Goal: Task Accomplishment & Management: Complete application form

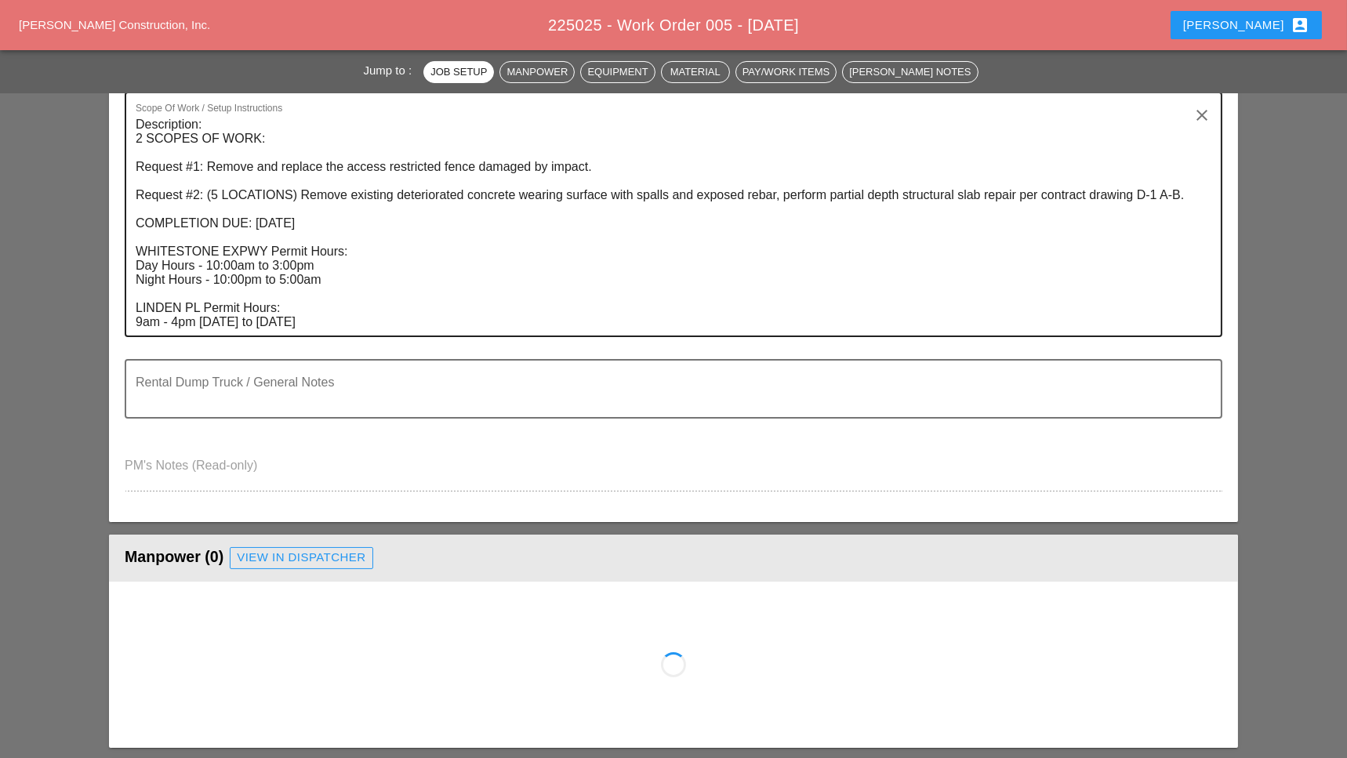
scroll to position [731, 0]
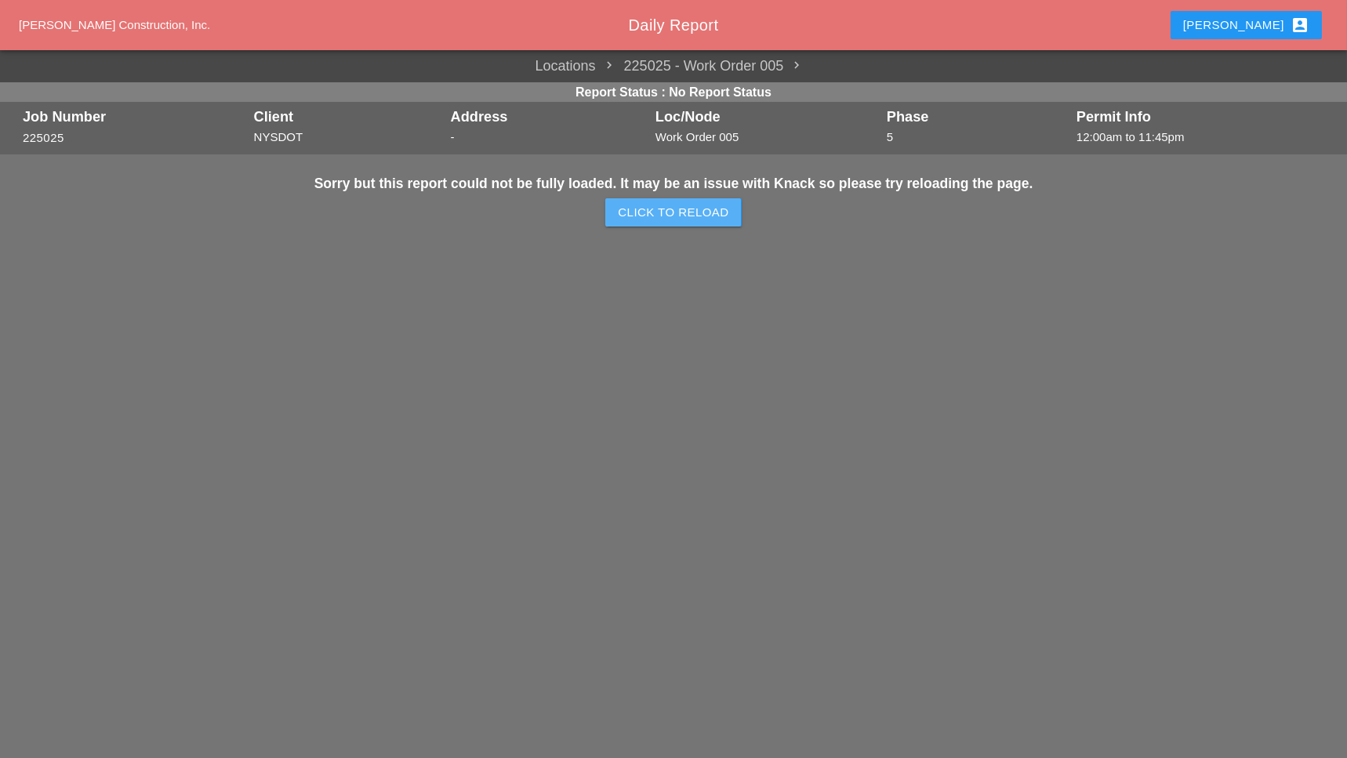
click at [661, 209] on div "Click to Reload" at bounding box center [673, 213] width 111 height 18
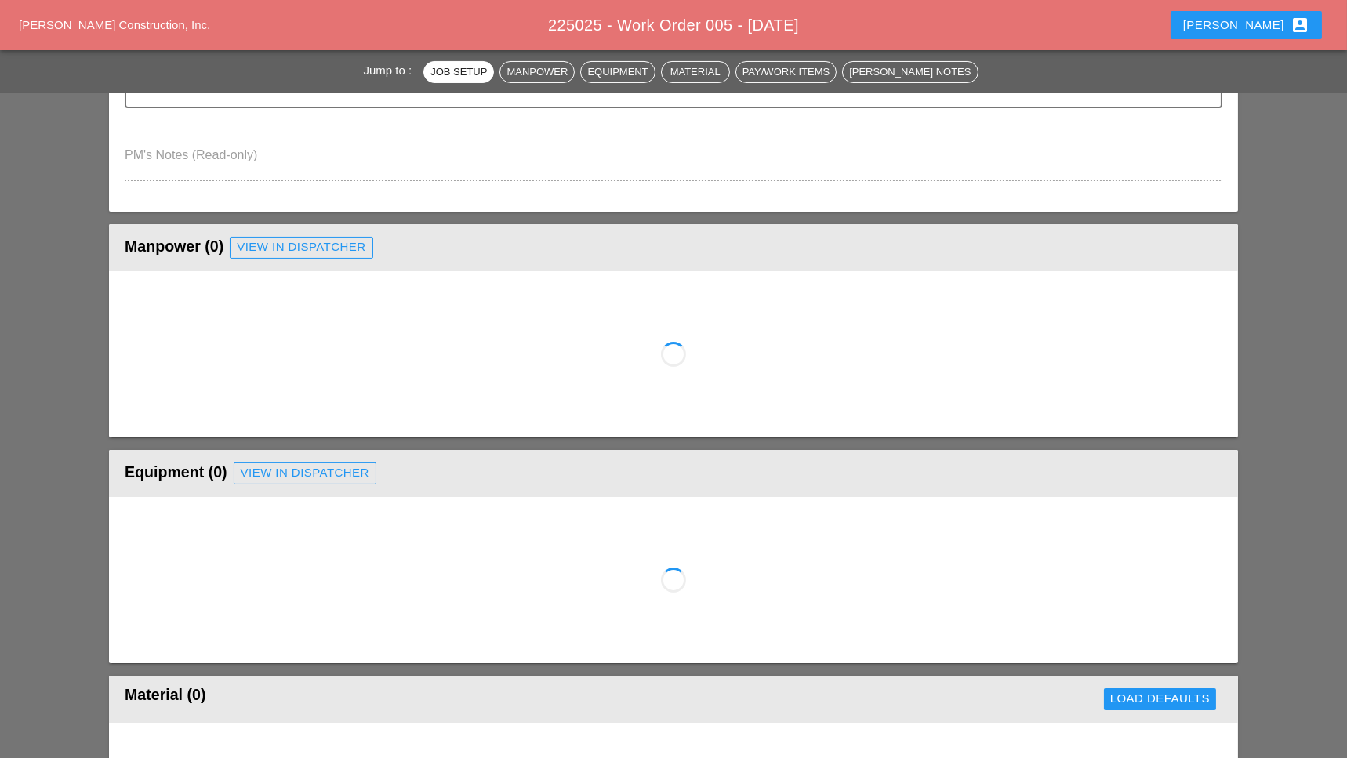
scroll to position [731, 0]
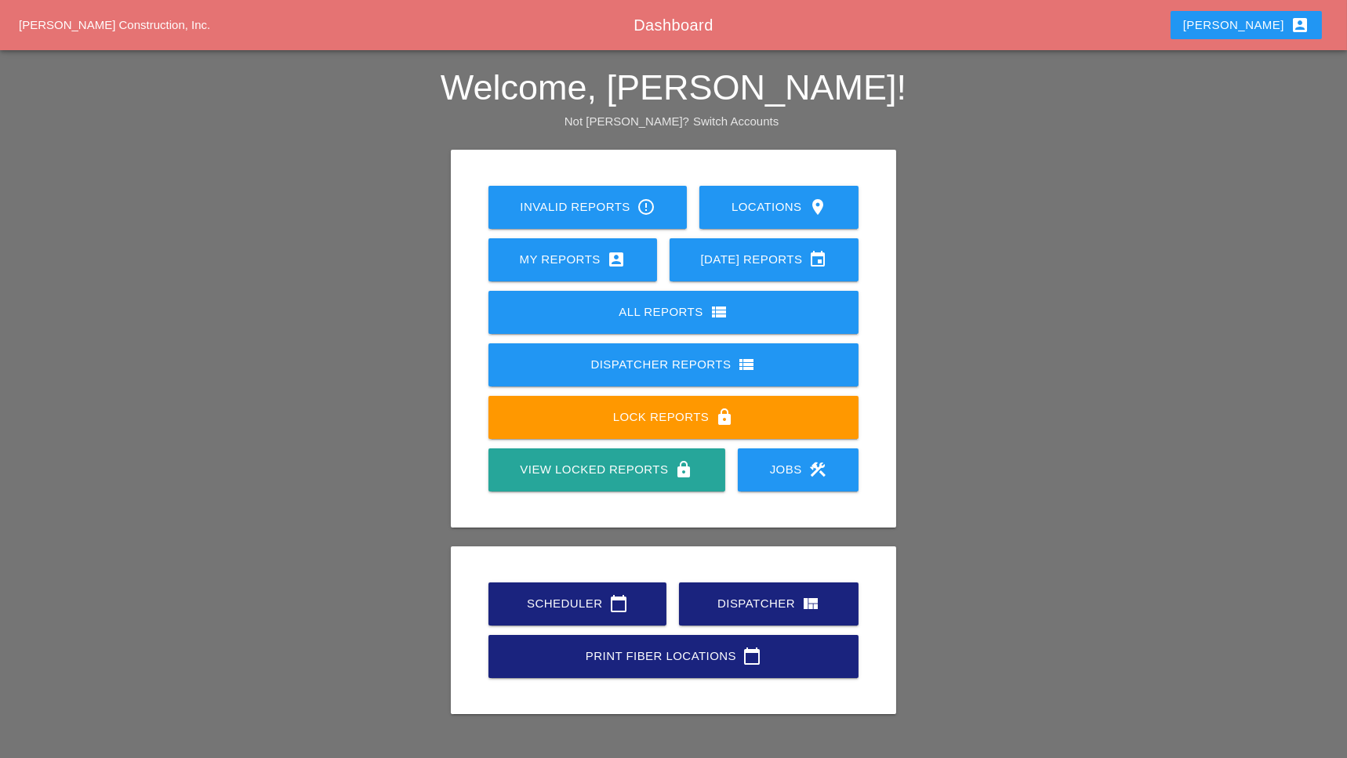
click at [589, 597] on div "Scheduler calendar_today" at bounding box center [577, 603] width 128 height 19
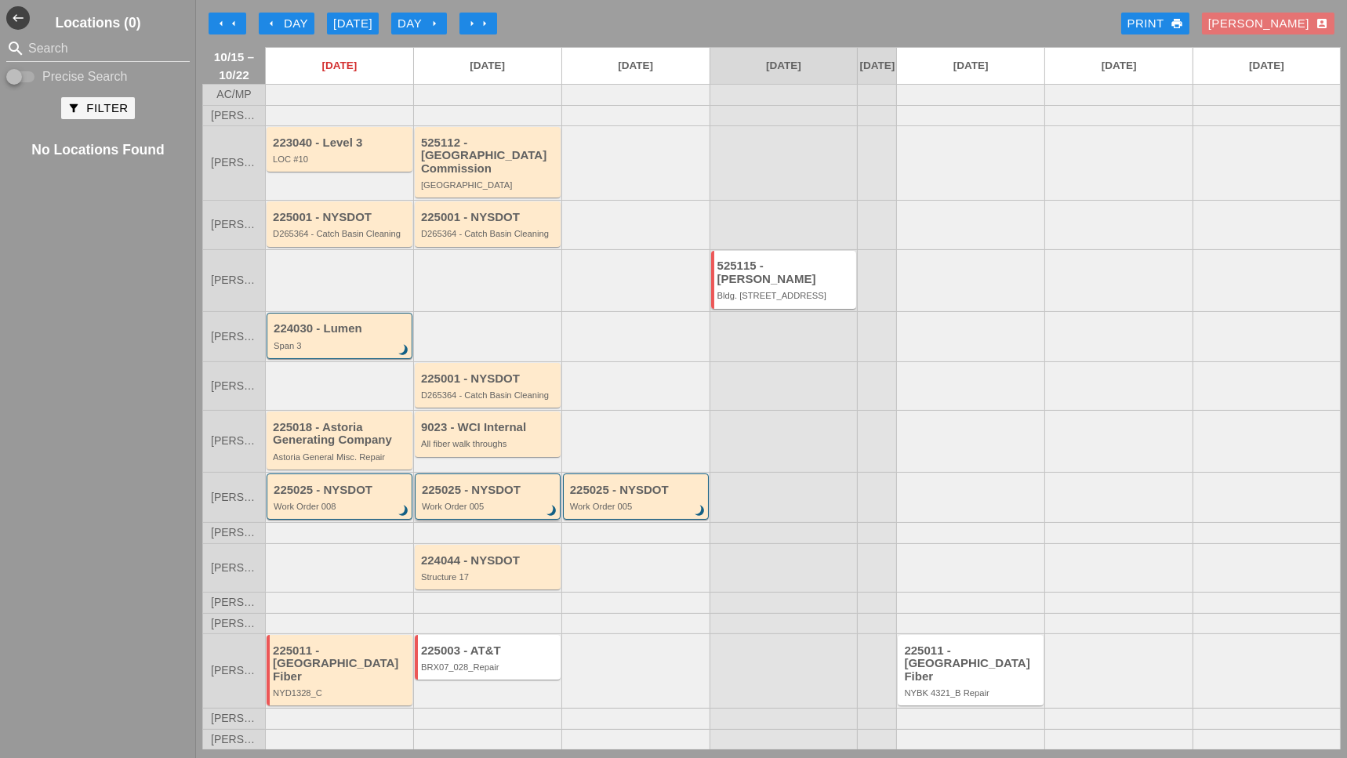
click at [484, 491] on div "225025 - NYSDOT" at bounding box center [489, 490] width 134 height 13
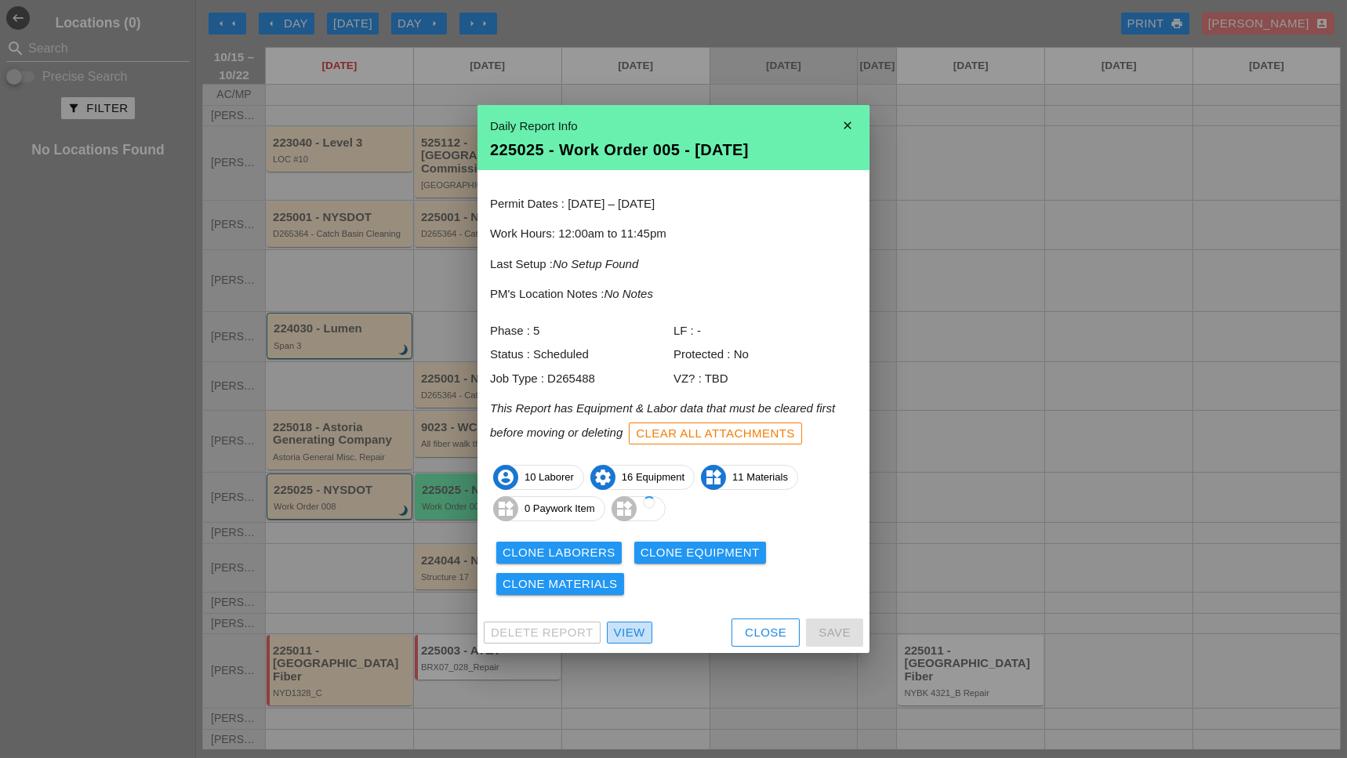
click at [637, 633] on div "View" at bounding box center [629, 633] width 31 height 18
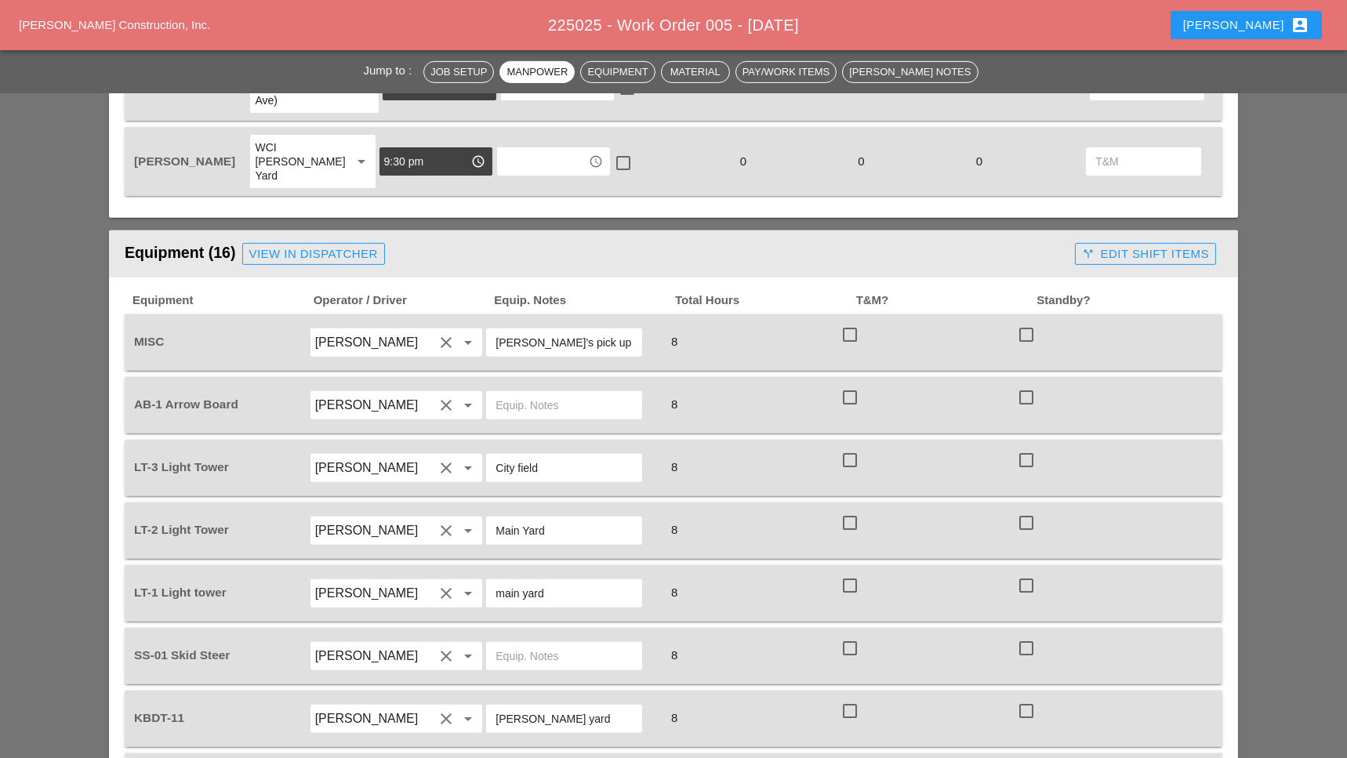
scroll to position [1568, 0]
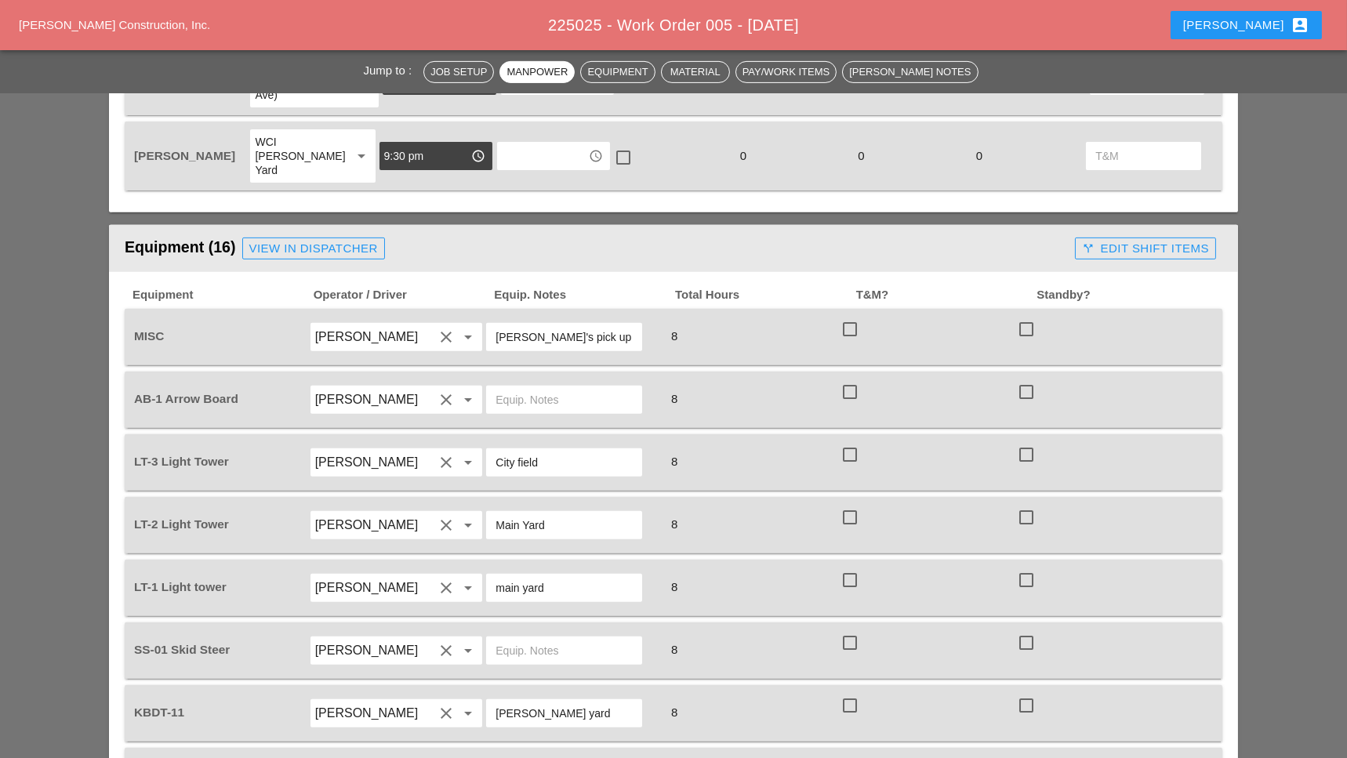
click at [296, 238] on link "View in Dispatcher" at bounding box center [313, 249] width 143 height 22
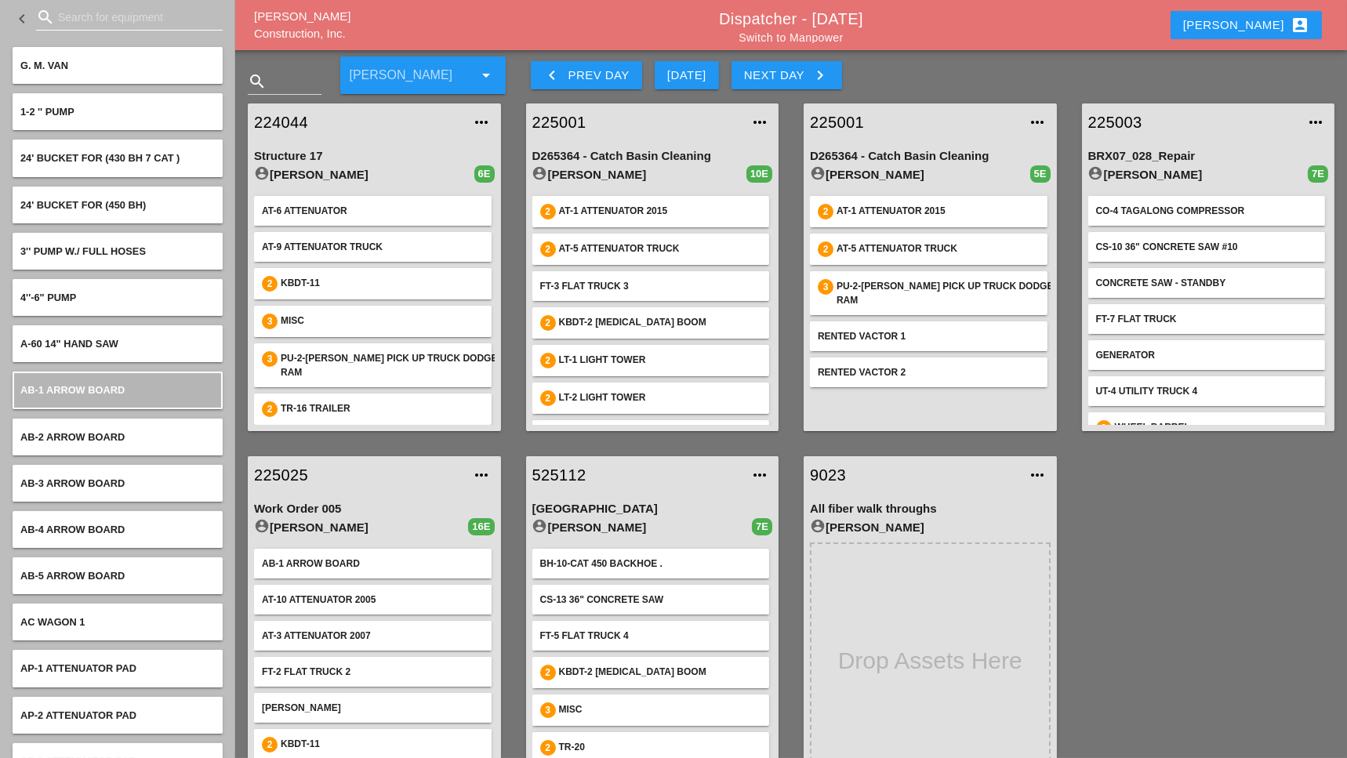
click at [88, 16] on input "Search for equipment" at bounding box center [129, 17] width 143 height 25
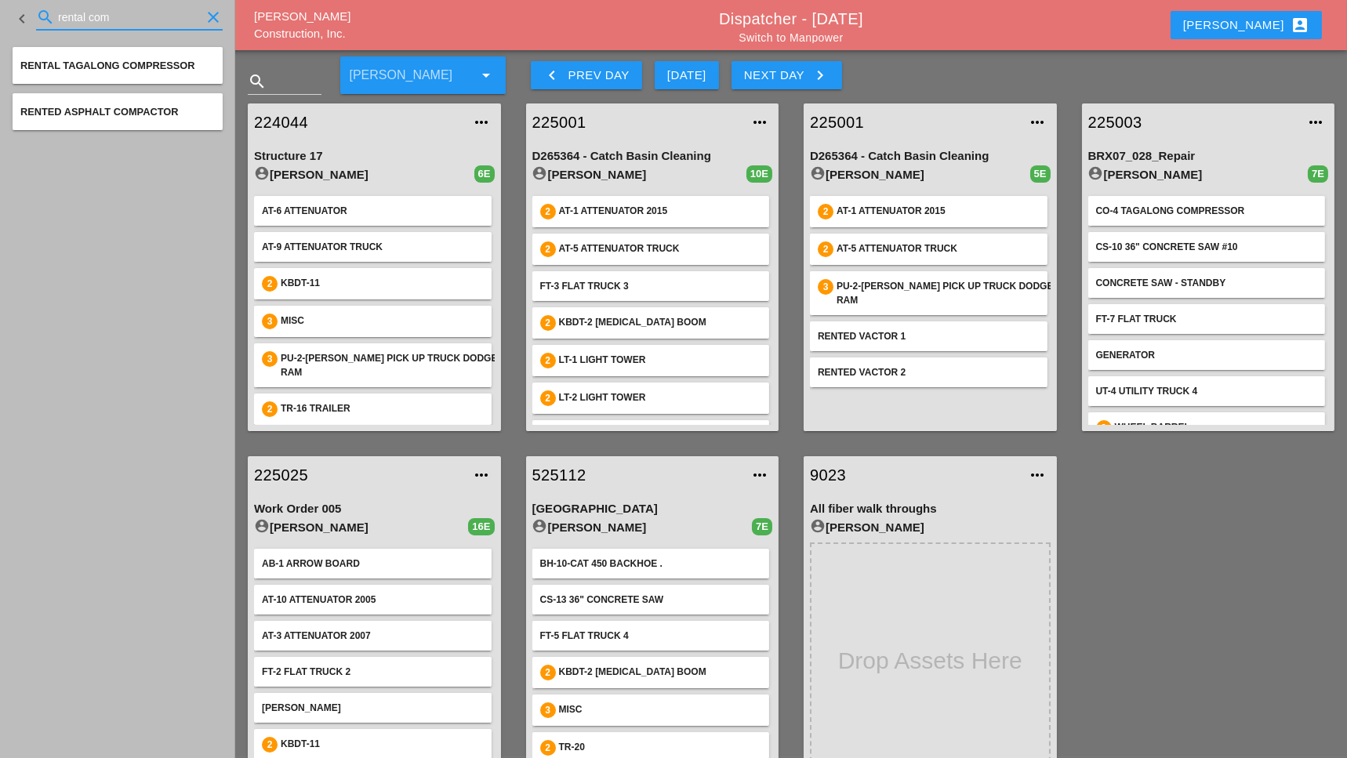
type input "rental com"
drag, startPoint x: 80, startPoint y: 8, endPoint x: 46, endPoint y: 7, distance: 33.7
click at [46, 6] on div "search rental com clear" at bounding box center [129, 17] width 187 height 25
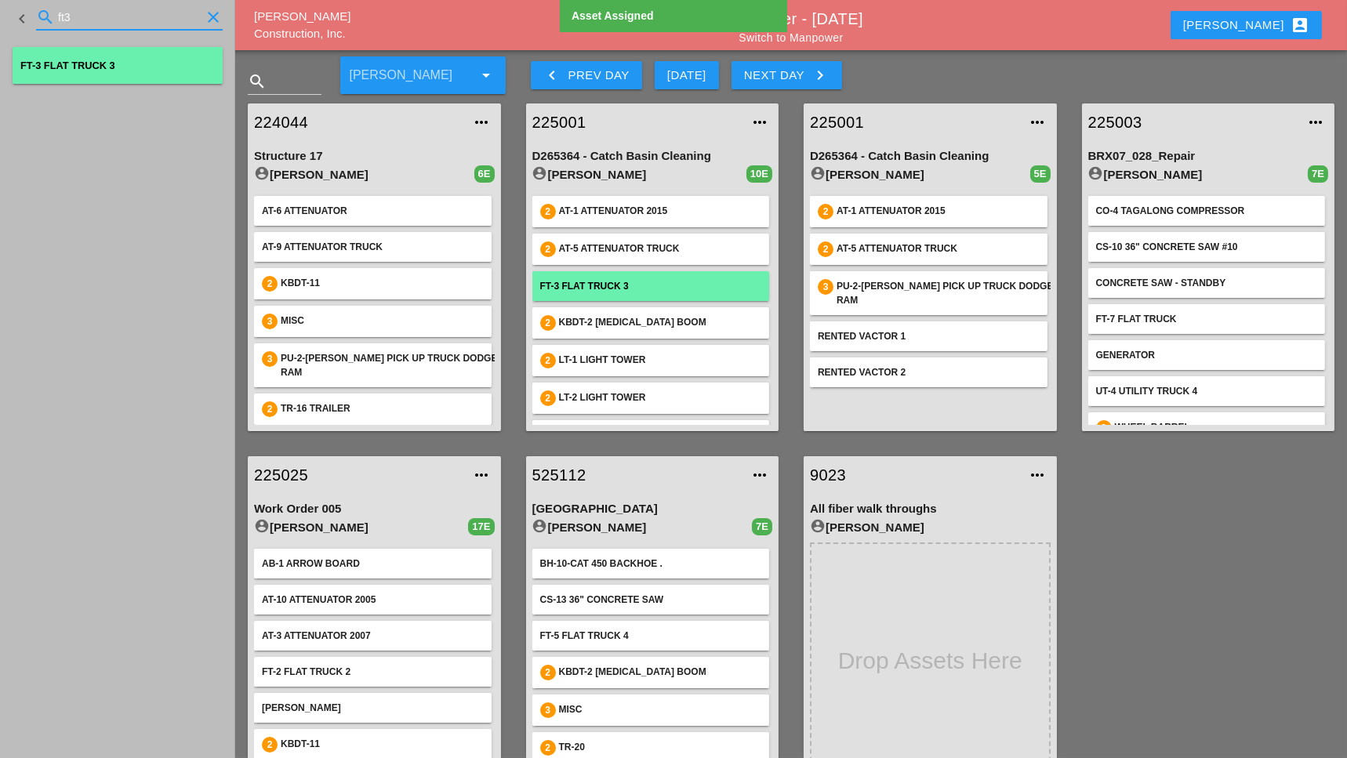
type input "ft3"
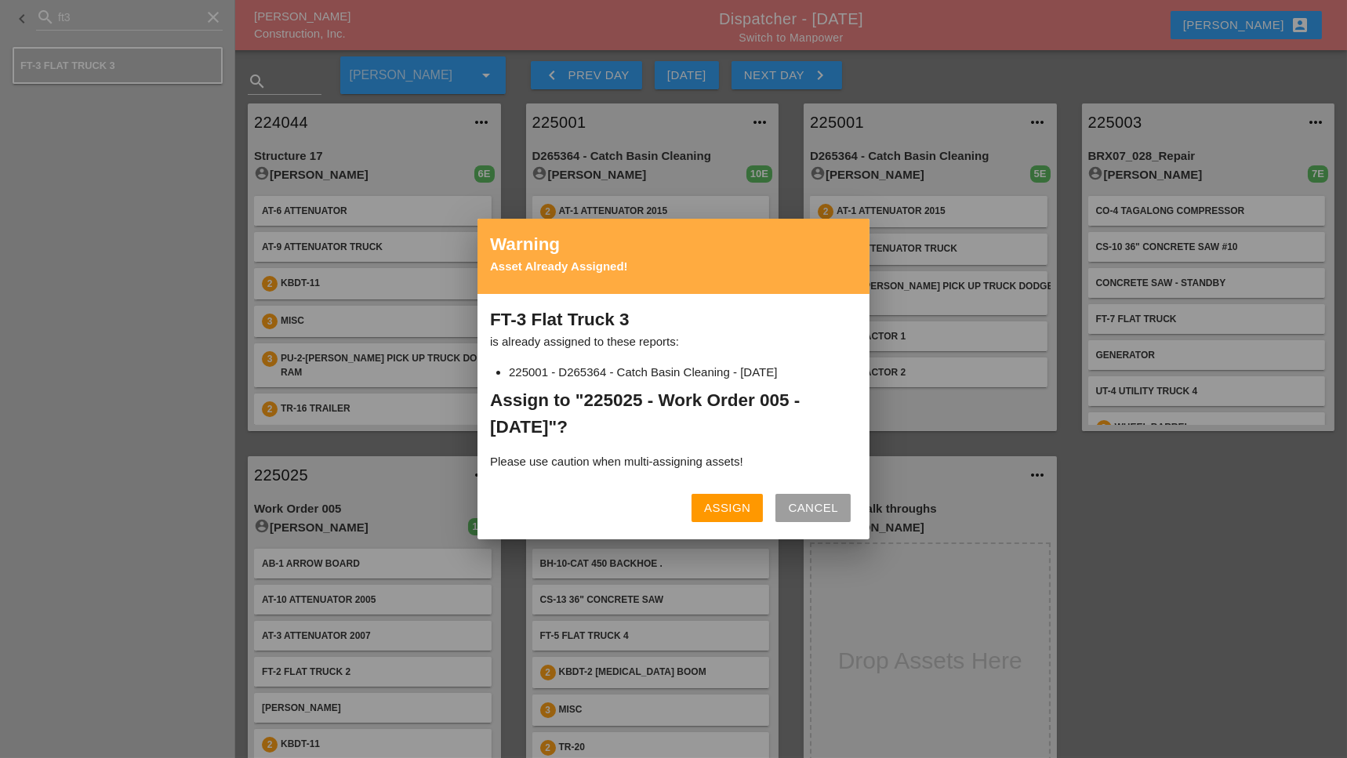
click at [730, 503] on div "Assign" at bounding box center [727, 508] width 46 height 18
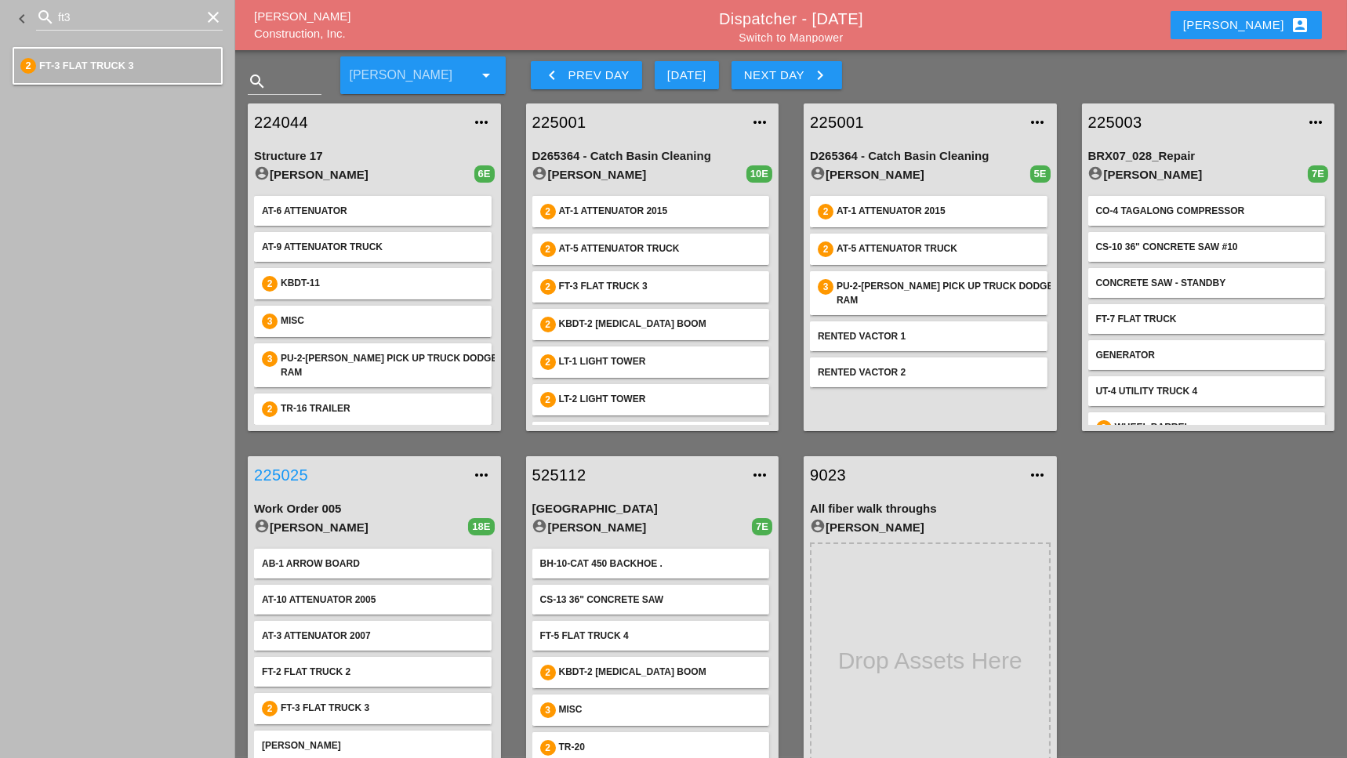
click at [287, 470] on link "225025" at bounding box center [358, 475] width 209 height 24
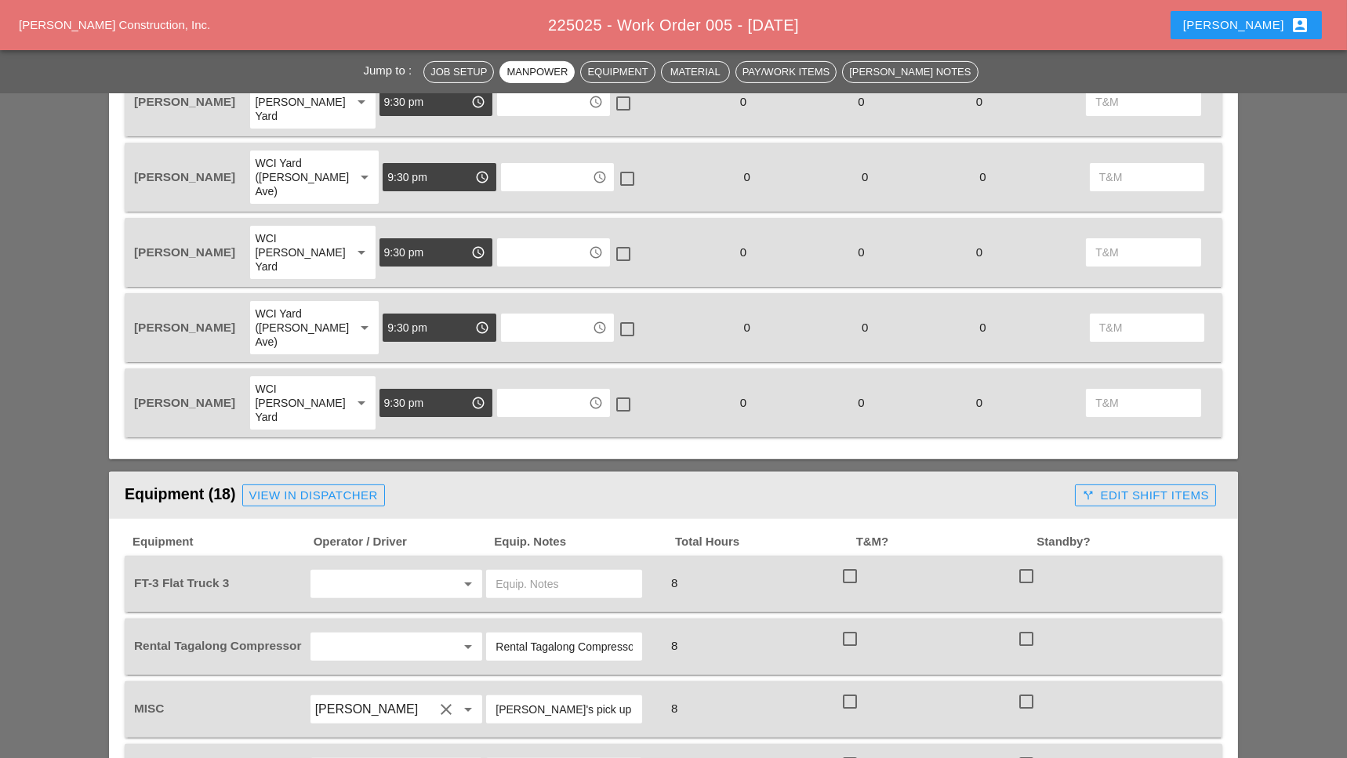
scroll to position [1358, 0]
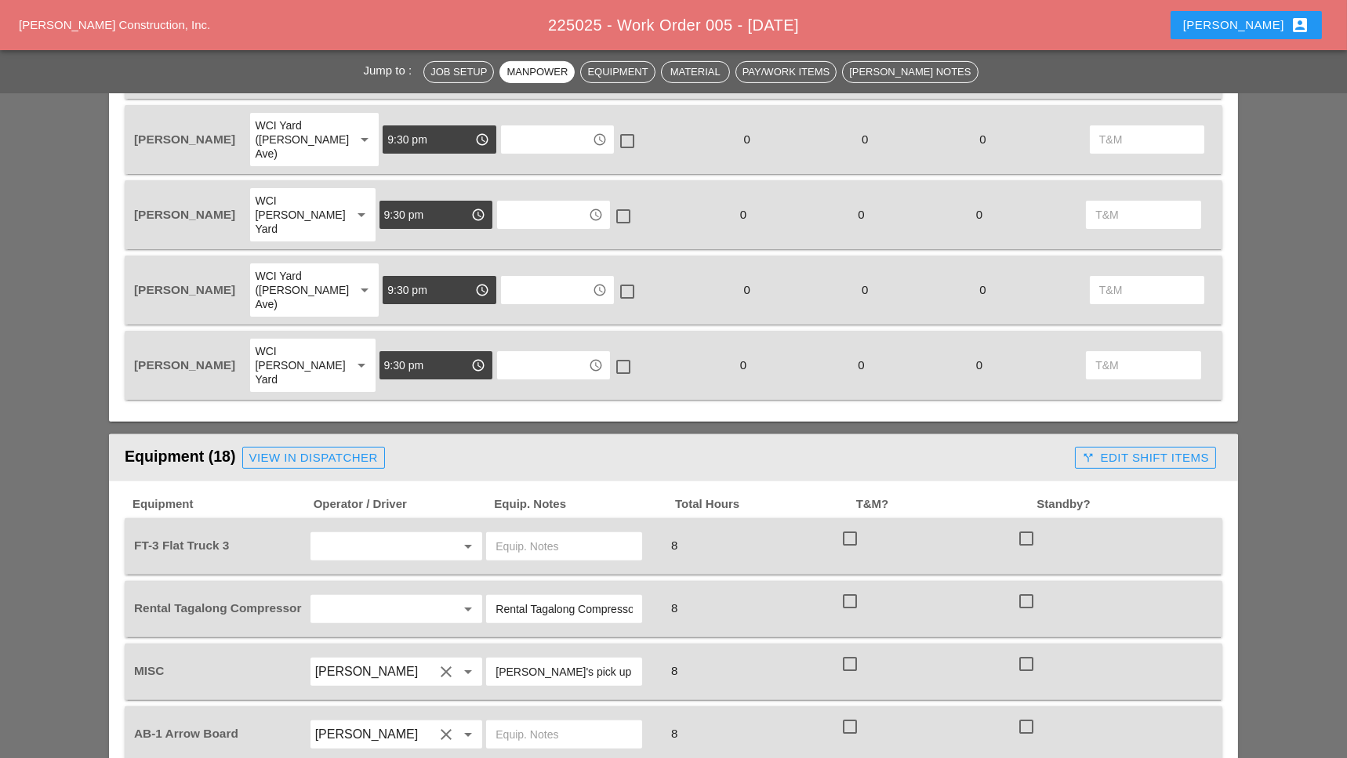
click at [365, 534] on input "text" at bounding box center [374, 546] width 119 height 25
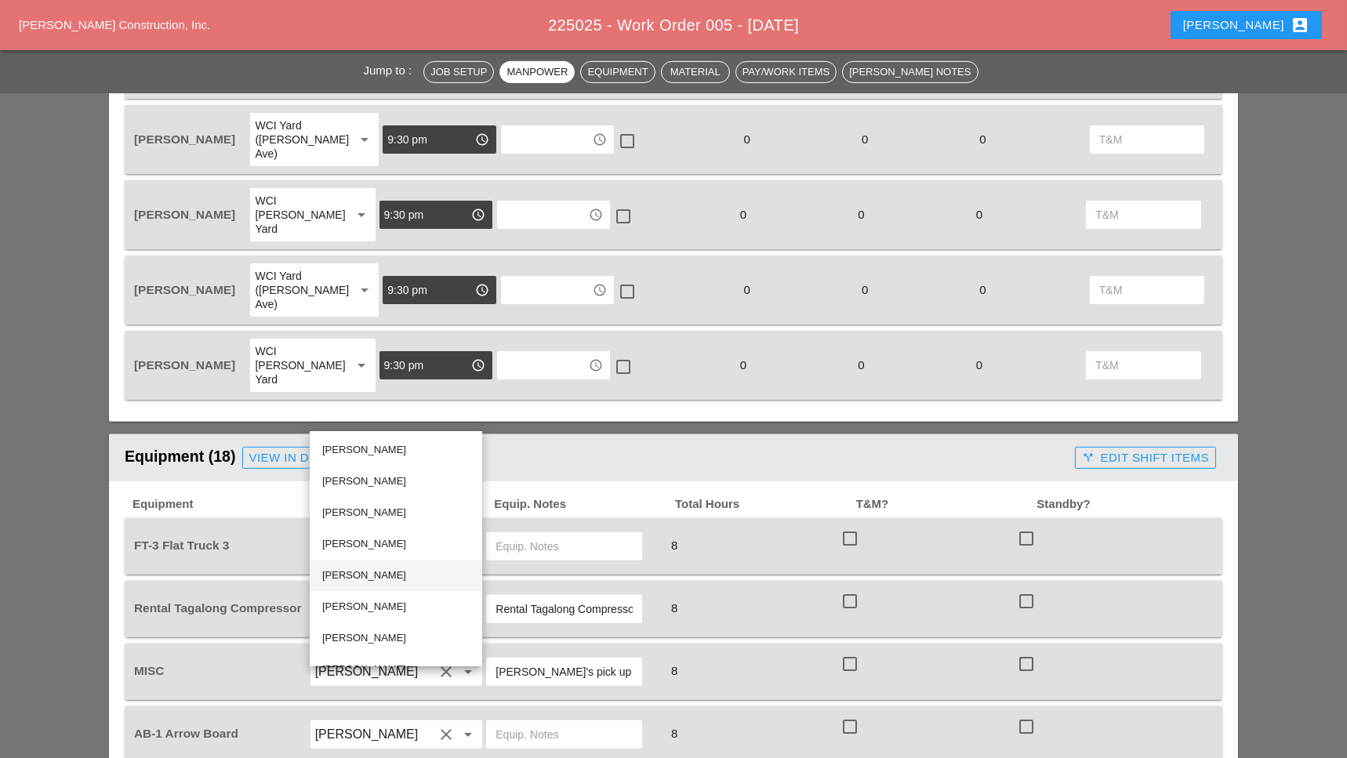
click at [357, 572] on div "Daniel Kavanaugh" at bounding box center [395, 575] width 147 height 19
type input "Daniel Kavanaugh"
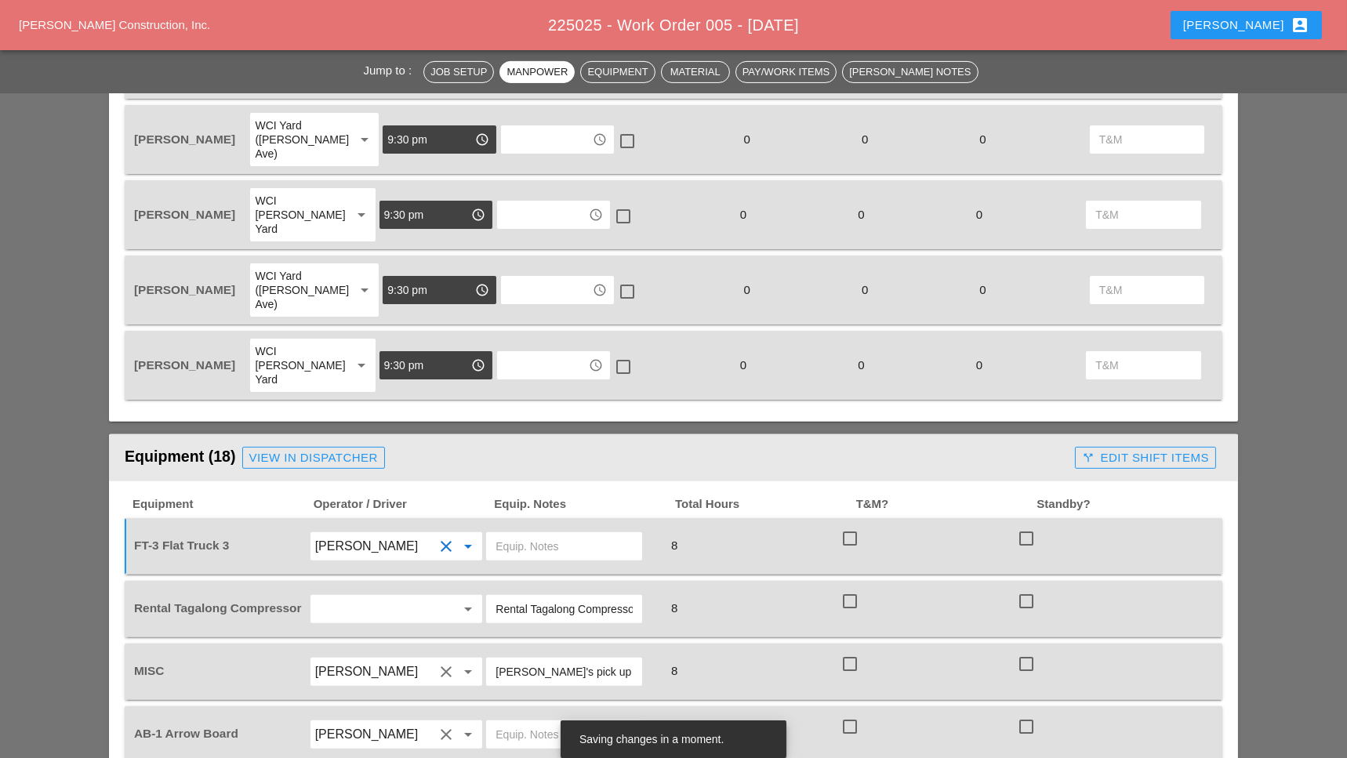
click at [520, 534] on input "text" at bounding box center [563, 546] width 137 height 25
type input "main yard"
click at [398, 597] on input "text" at bounding box center [374, 609] width 119 height 25
click at [386, 504] on div "Fre ddie Rodas Torres" at bounding box center [395, 511] width 147 height 19
type input "[PERSON_NAME]"
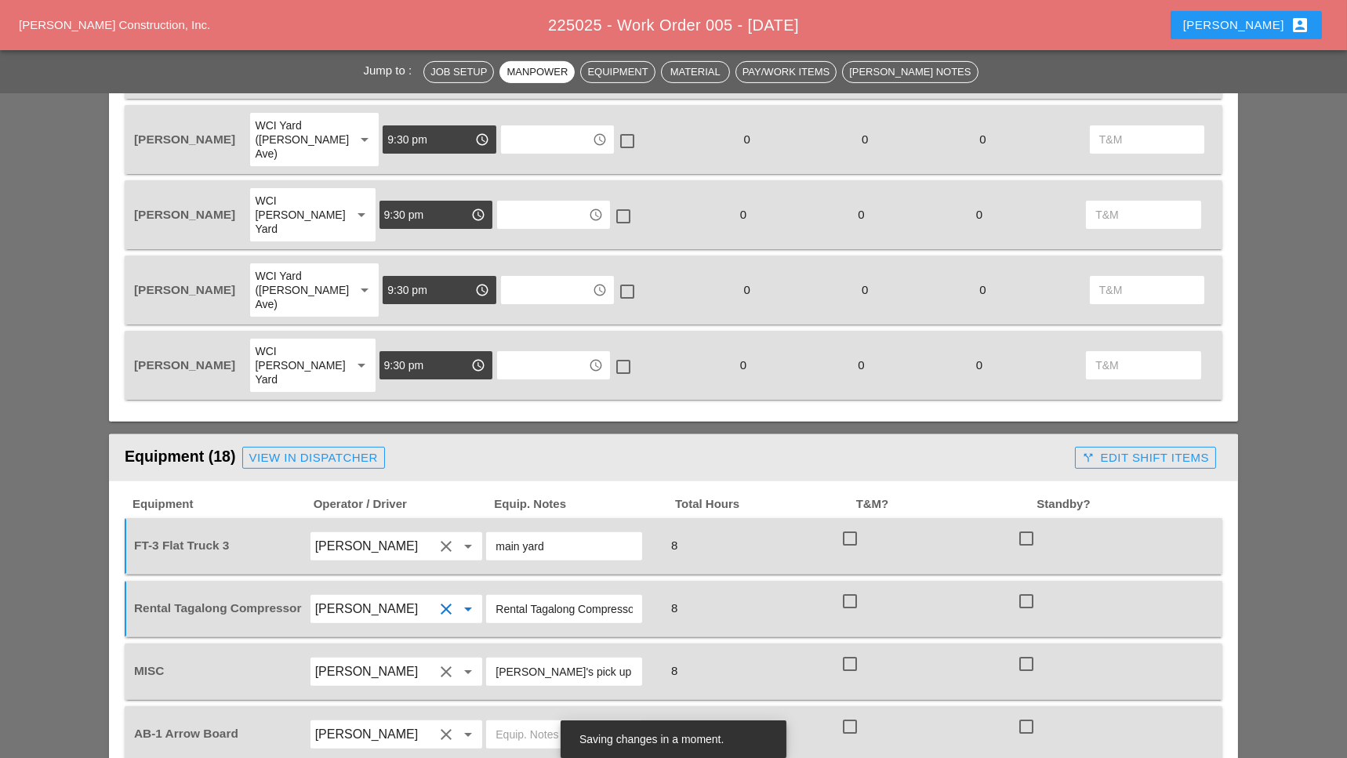
click at [538, 597] on input "Rental Tagalong Compressor" at bounding box center [563, 609] width 137 height 25
click at [627, 597] on input "Rental Tagalong Compressor" at bounding box center [563, 609] width 137 height 25
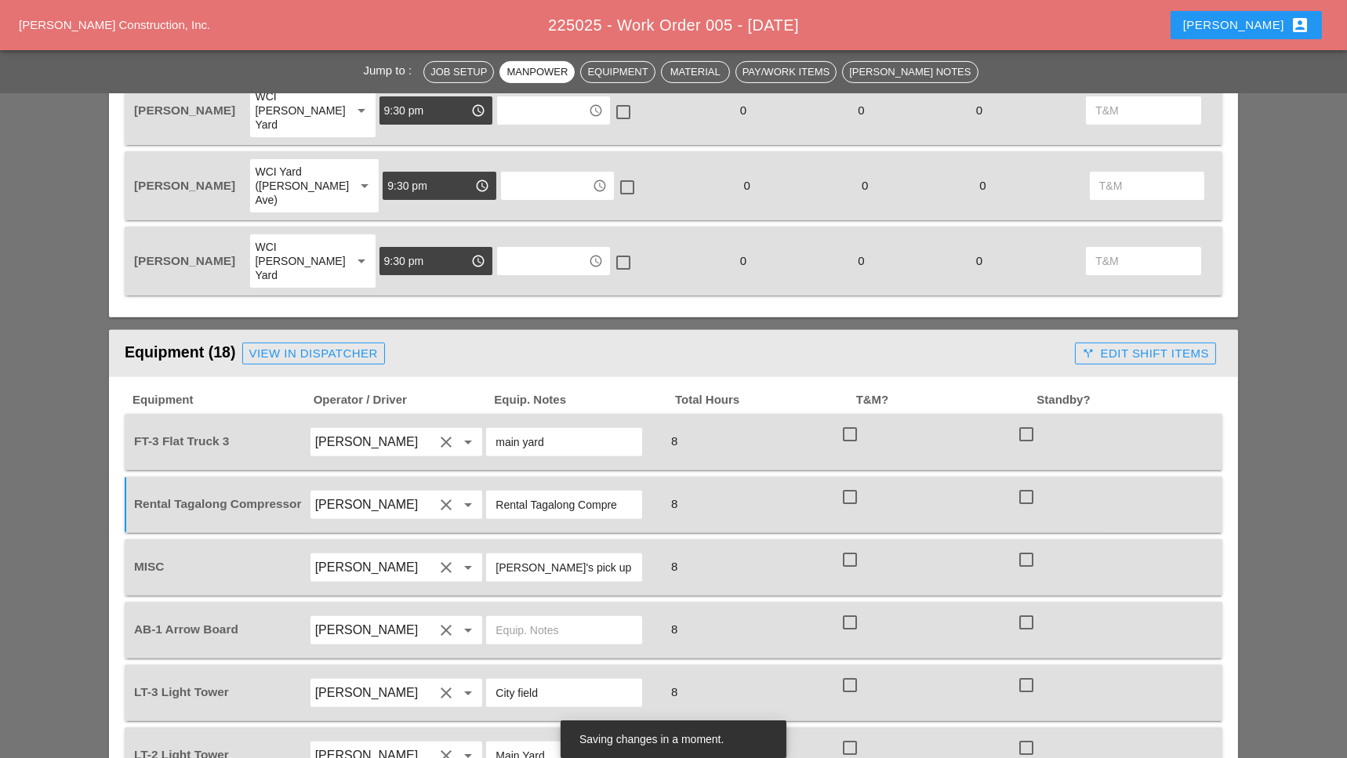
scroll to position [0, 0]
type input "R"
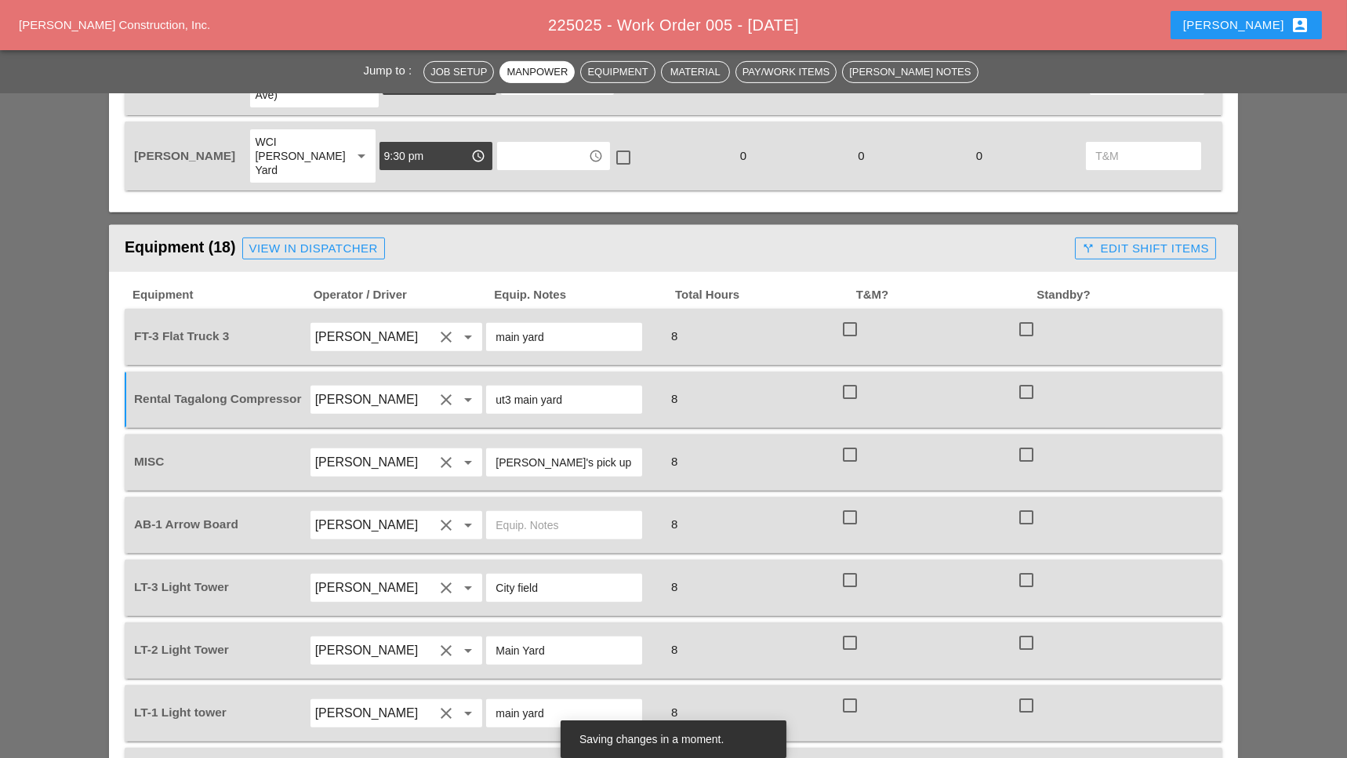
scroll to position [1672, 0]
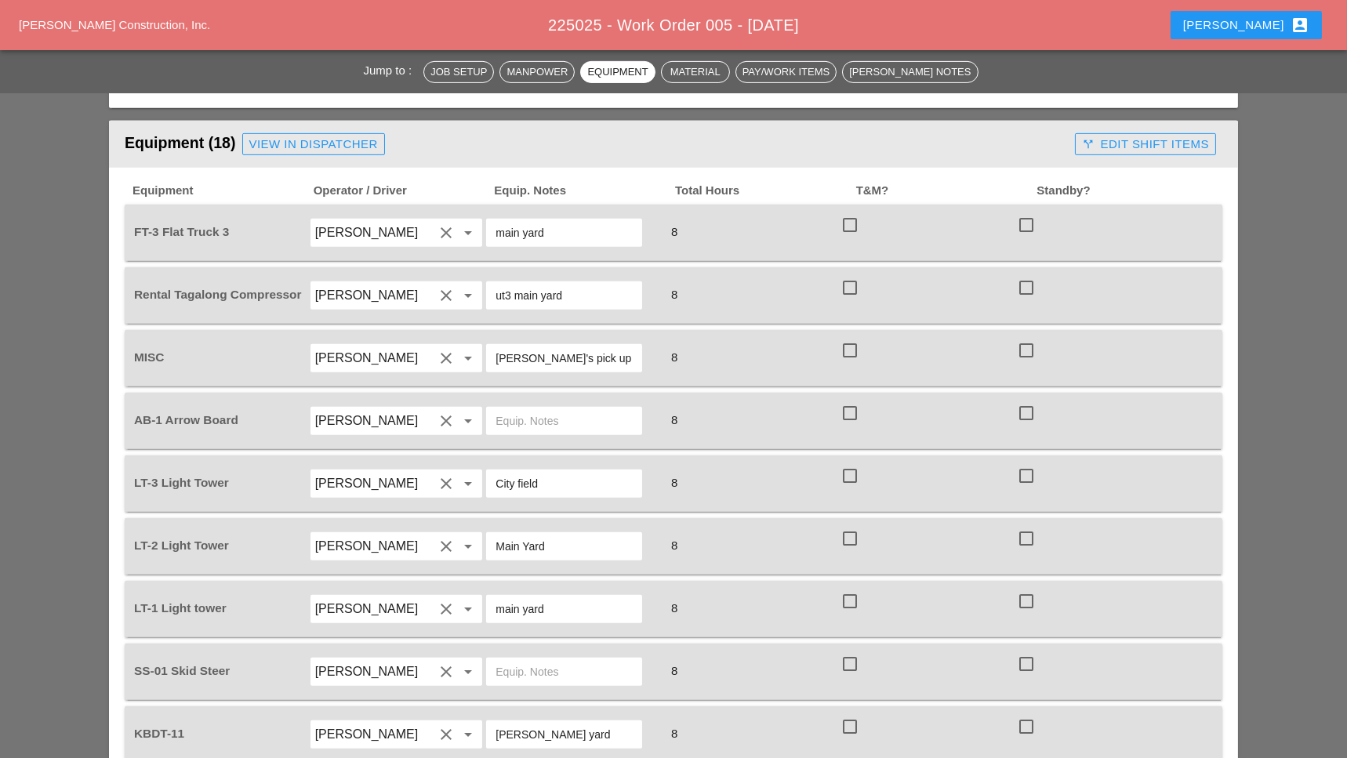
type input "ut3 main yard"
click at [510, 408] on input "text" at bounding box center [563, 420] width 137 height 25
drag, startPoint x: 537, startPoint y: 354, endPoint x: 488, endPoint y: 353, distance: 49.4
click at [488, 470] on div "City field" at bounding box center [564, 484] width 156 height 28
click at [529, 408] on input "text" at bounding box center [563, 420] width 137 height 25
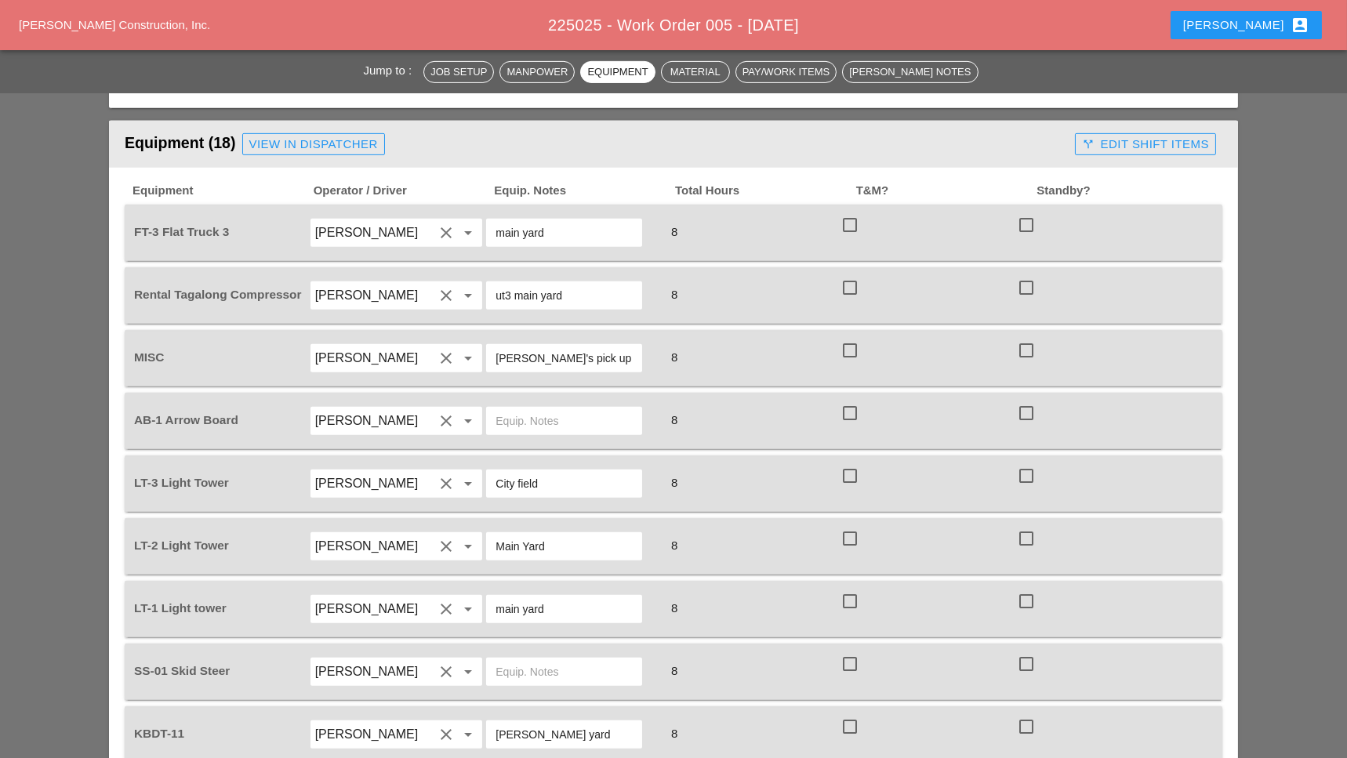
paste input "City field"
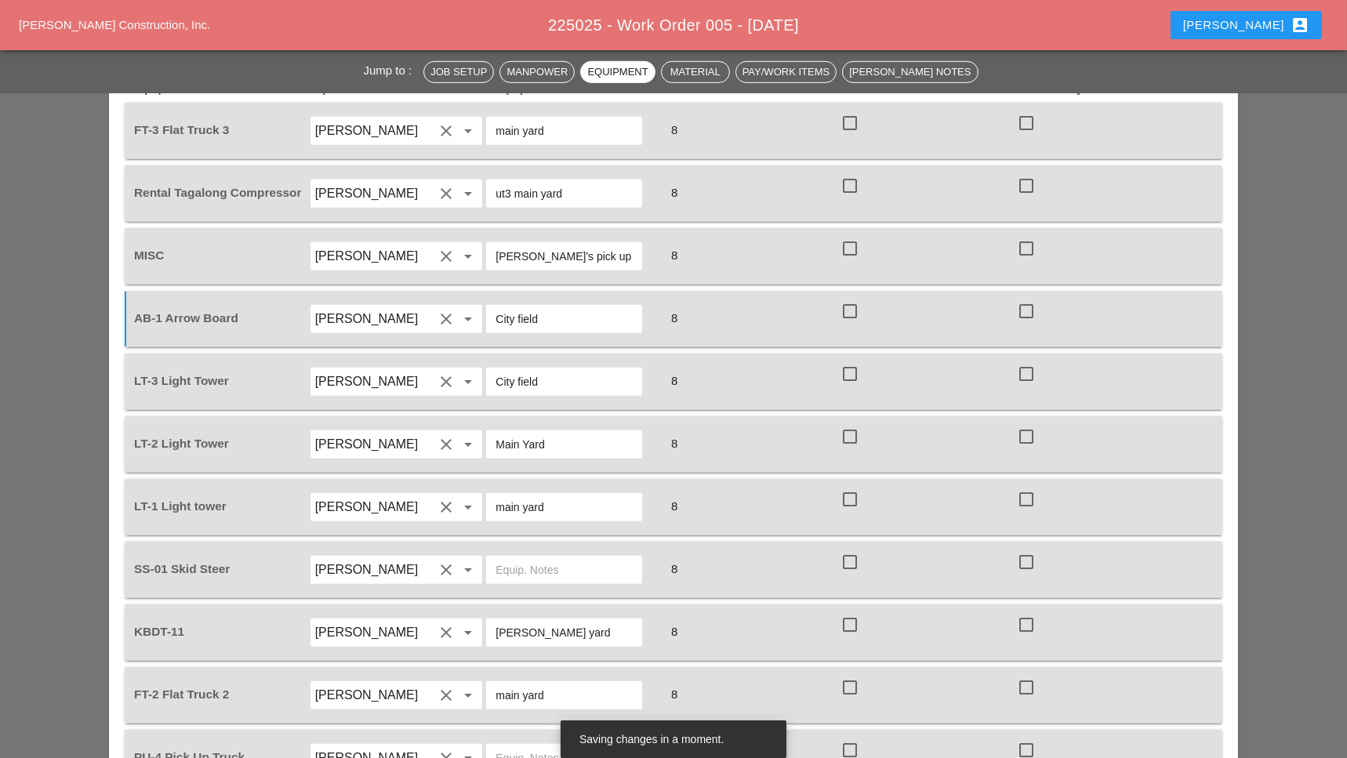
scroll to position [1776, 0]
type input "City field"
click at [415, 492] on input "[PERSON_NAME]" at bounding box center [374, 504] width 119 height 25
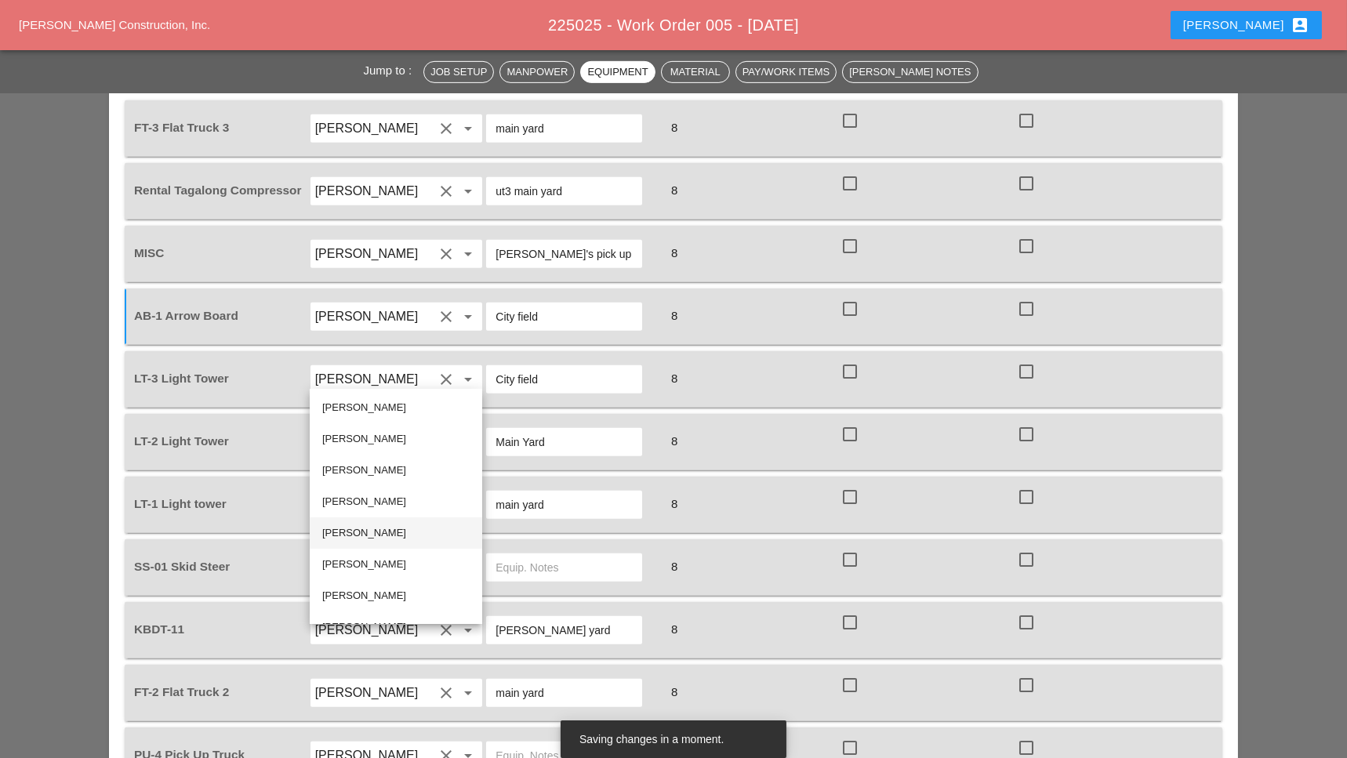
click at [358, 531] on div "Daniel Kavanaugh" at bounding box center [395, 533] width 147 height 19
type input "Daniel Kavanaugh"
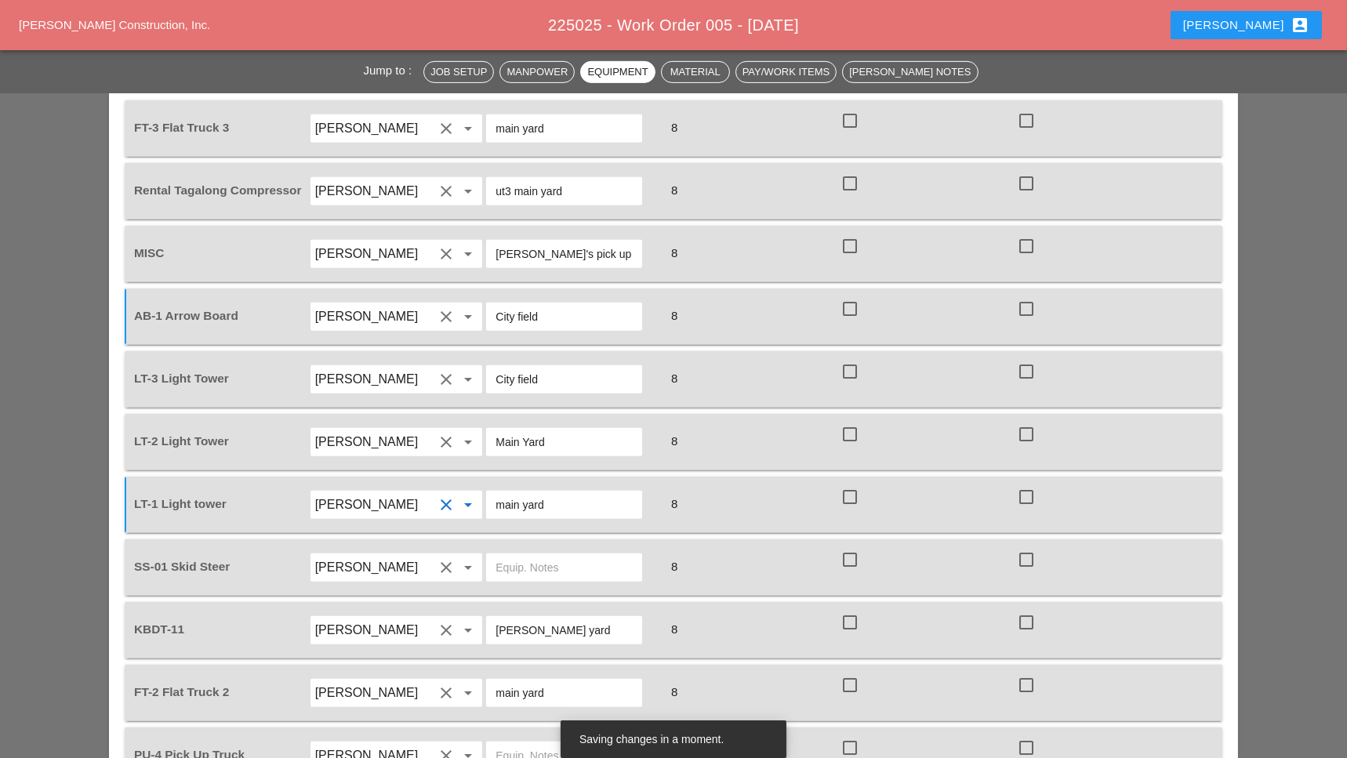
click at [493, 491] on div "main yard" at bounding box center [564, 505] width 156 height 28
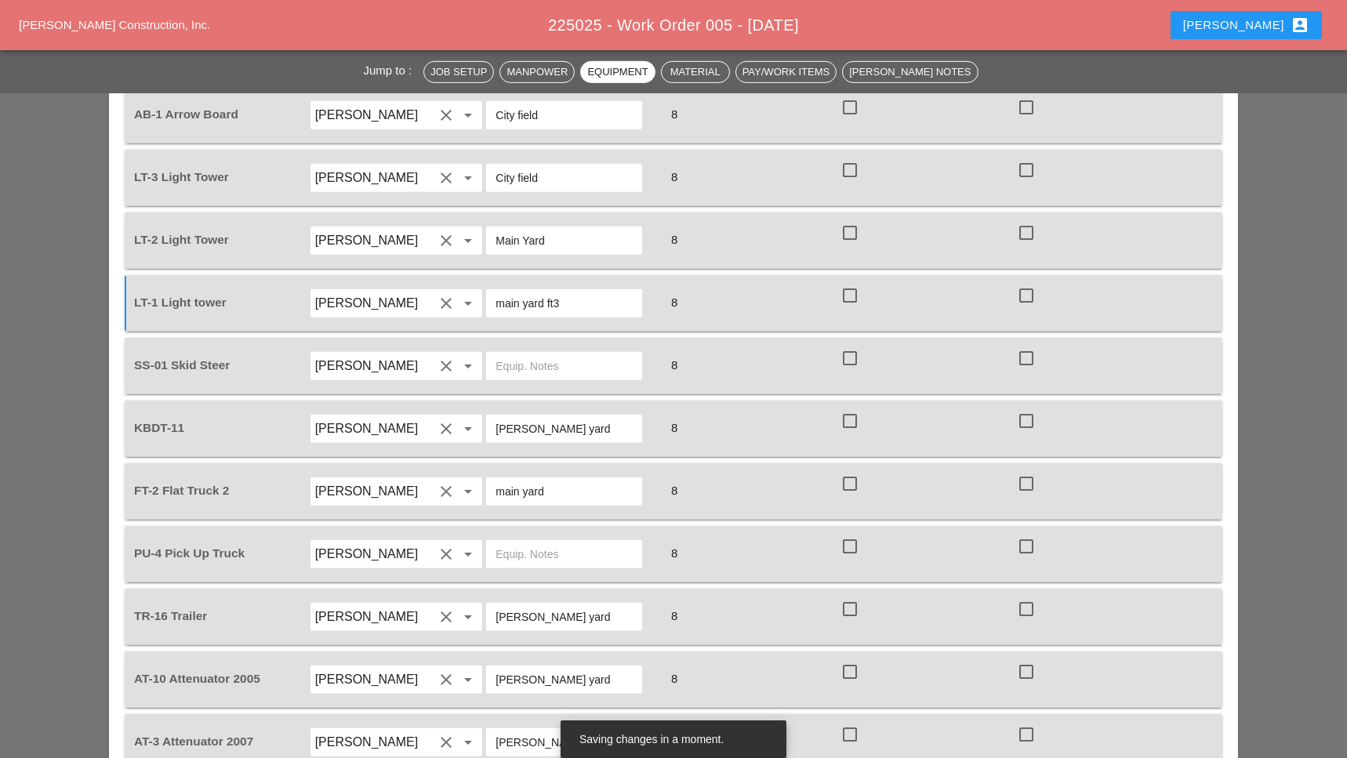
scroll to position [1985, 0]
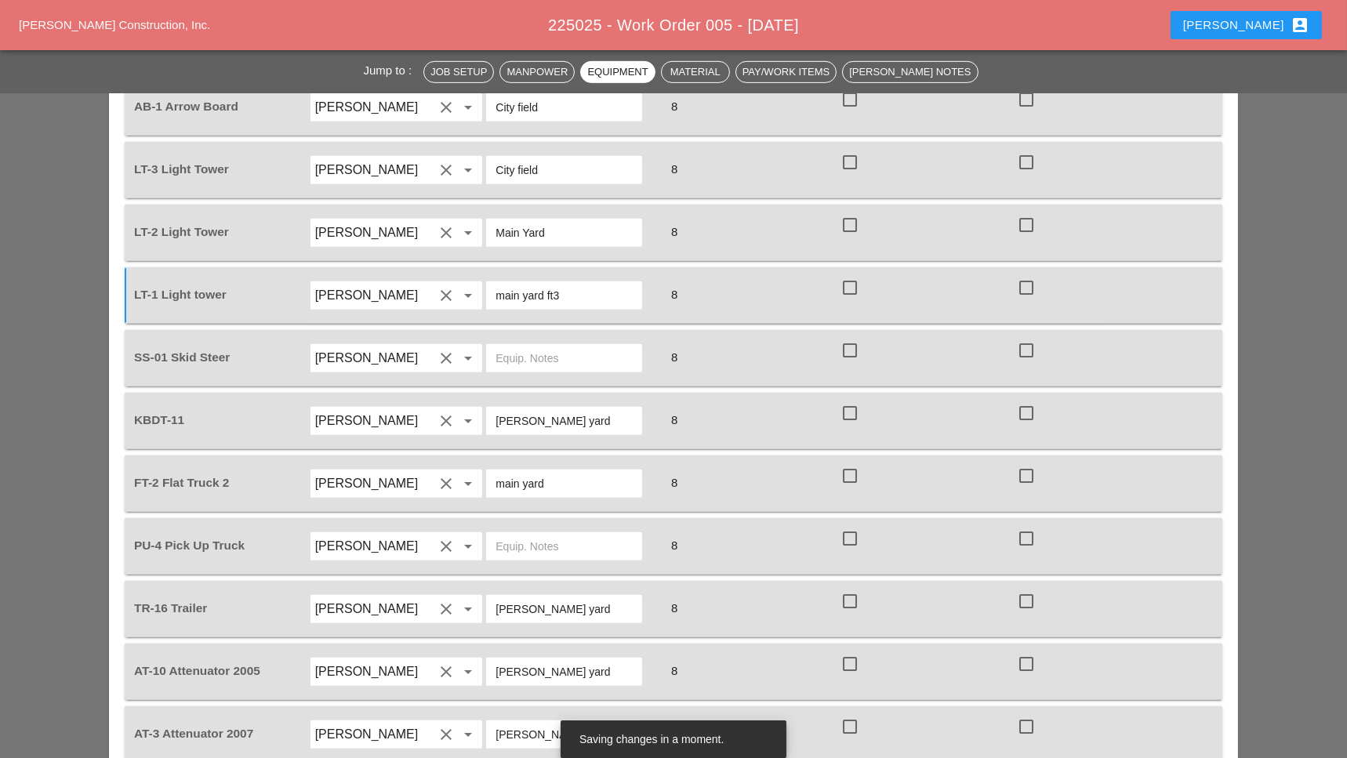
type input "main yard ft3"
click at [504, 346] on input "text" at bounding box center [563, 358] width 137 height 25
drag, startPoint x: 563, startPoint y: 283, endPoint x: 477, endPoint y: 283, distance: 86.2
click at [477, 399] on div "KBDT-11 Luis Ceja Rodriguez clear arrow_drop_down Bruckner yard 8 check_box_out…" at bounding box center [661, 421] width 1061 height 44
click at [513, 346] on input "text" at bounding box center [563, 358] width 137 height 25
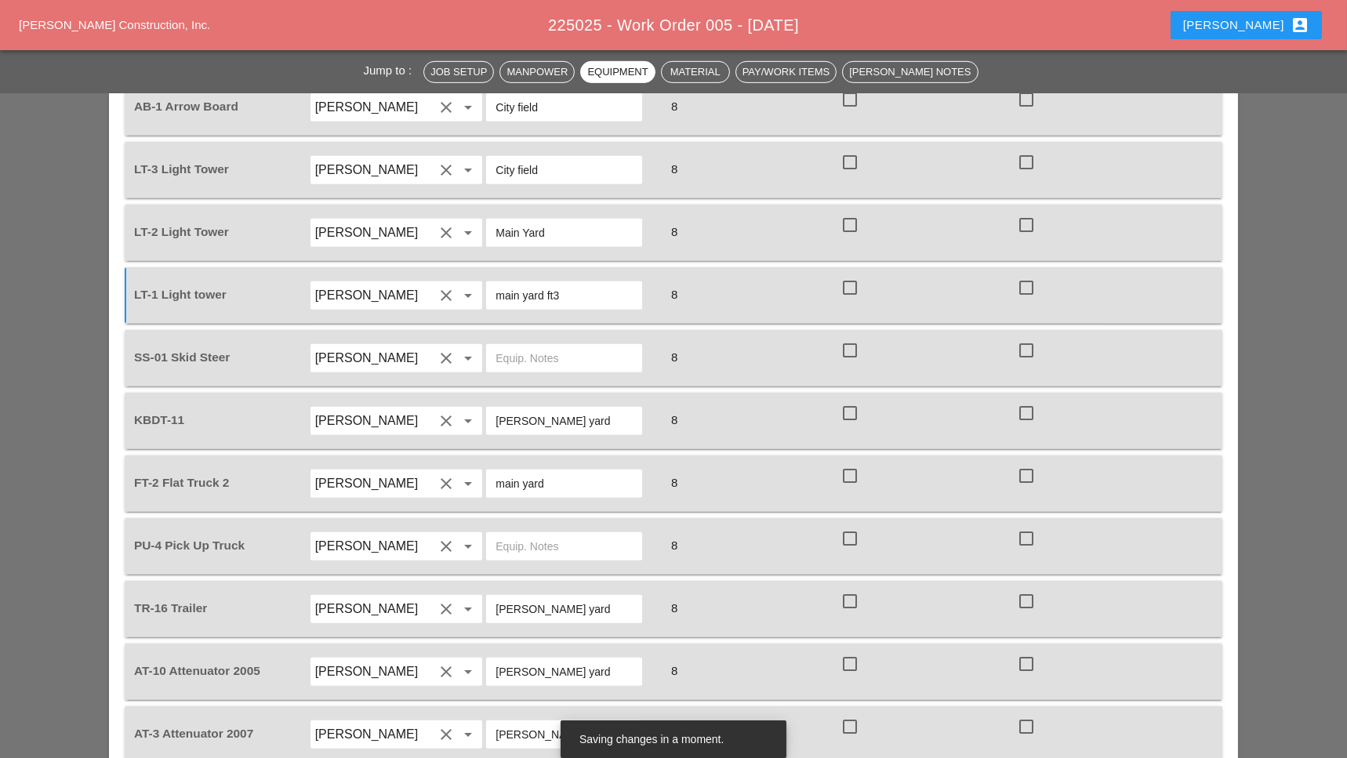
paste input "[PERSON_NAME] yard"
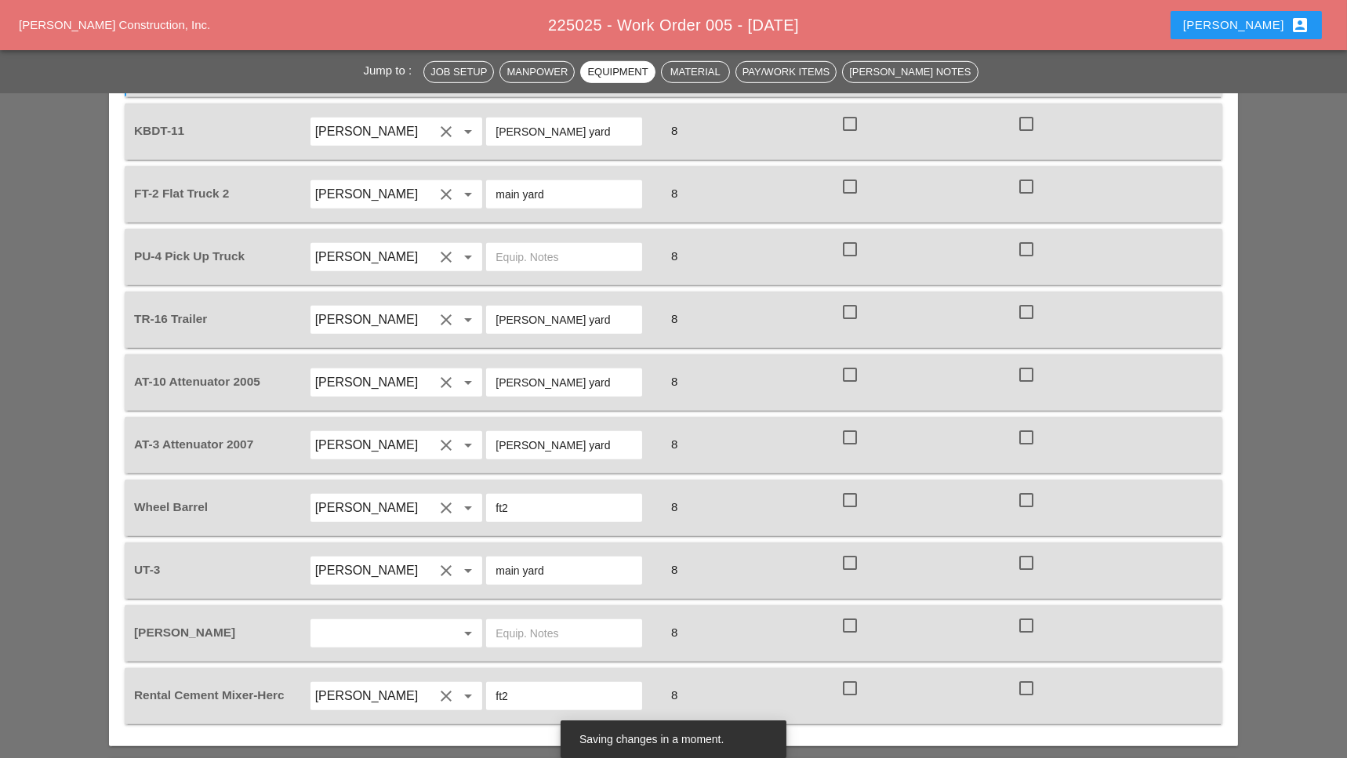
scroll to position [2299, 0]
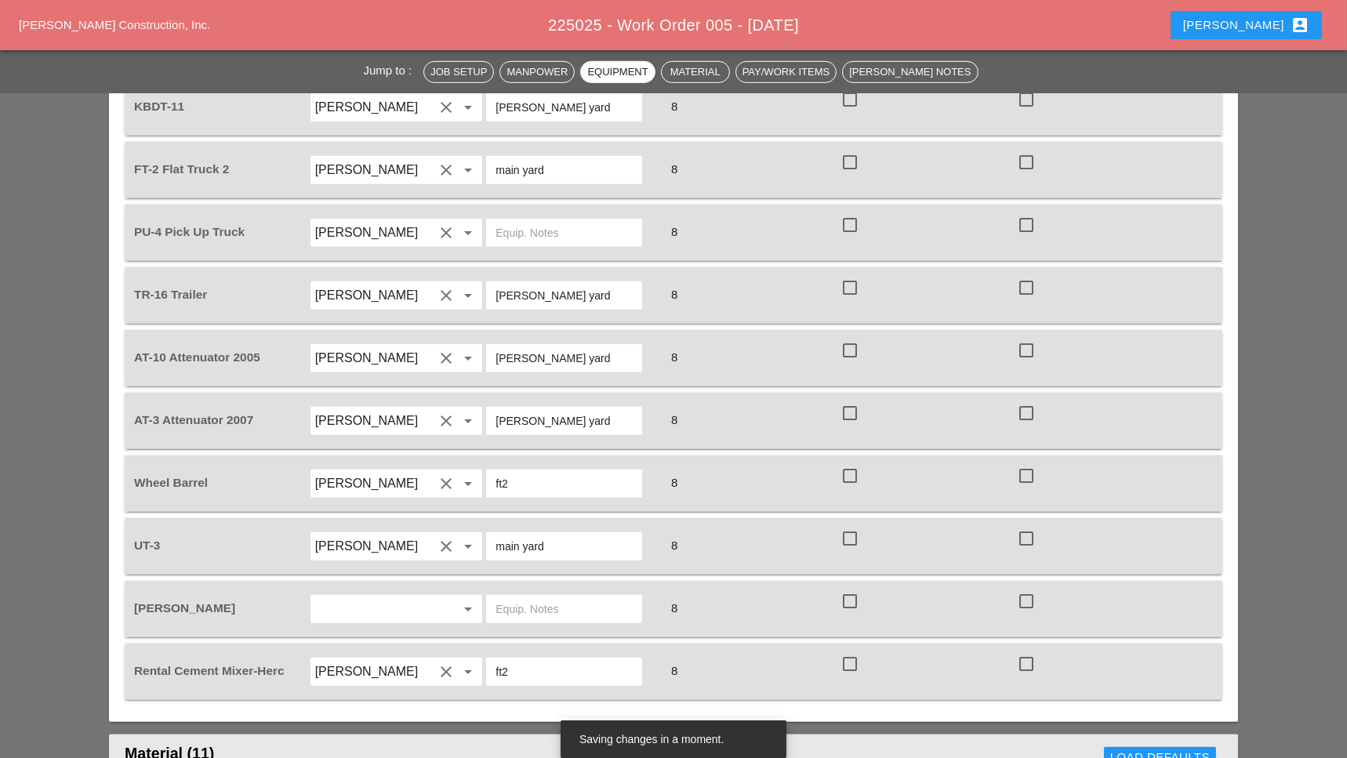
type input "[PERSON_NAME] yard"
click at [383, 597] on input "text" at bounding box center [374, 609] width 119 height 25
click at [402, 507] on div "Fr eddie Rodas Torres" at bounding box center [395, 509] width 147 height 19
type input "[PERSON_NAME]"
click at [520, 597] on input "text" at bounding box center [563, 609] width 137 height 25
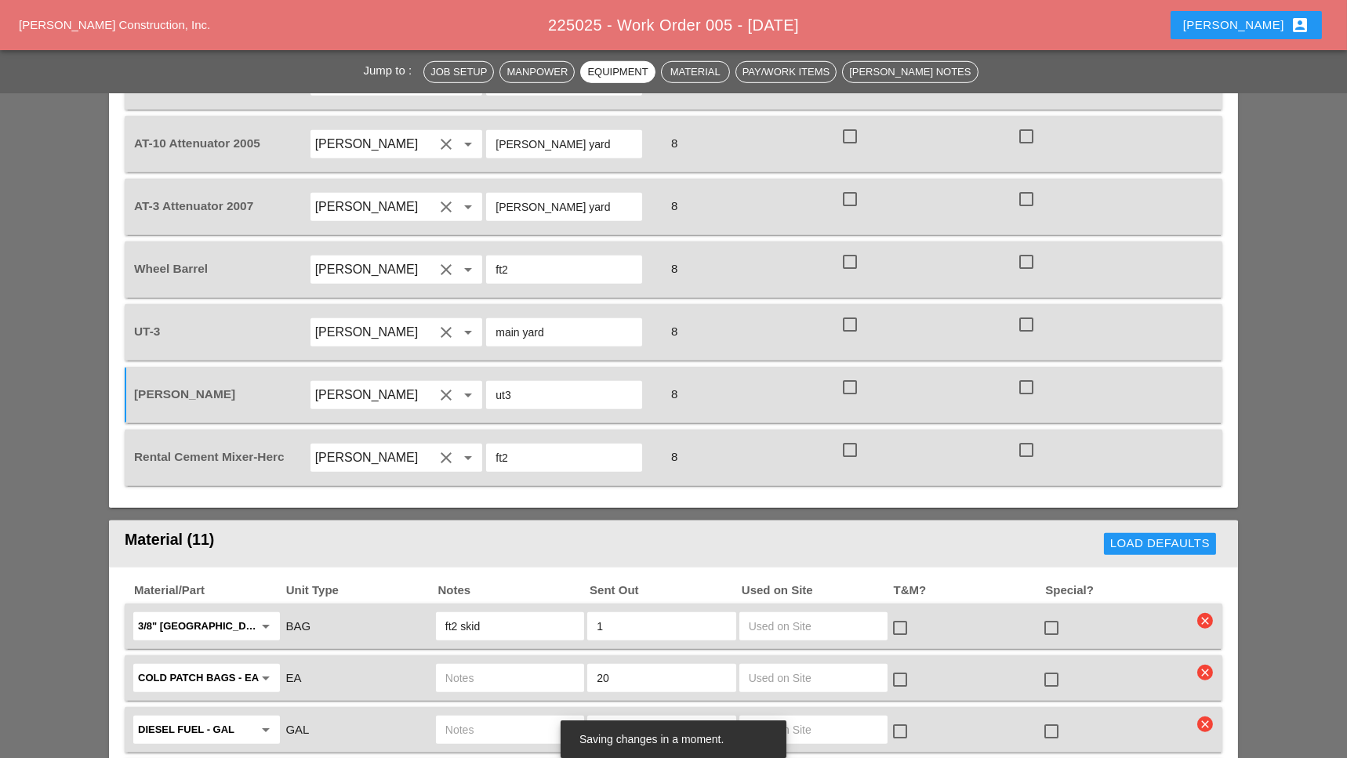
scroll to position [2613, 0]
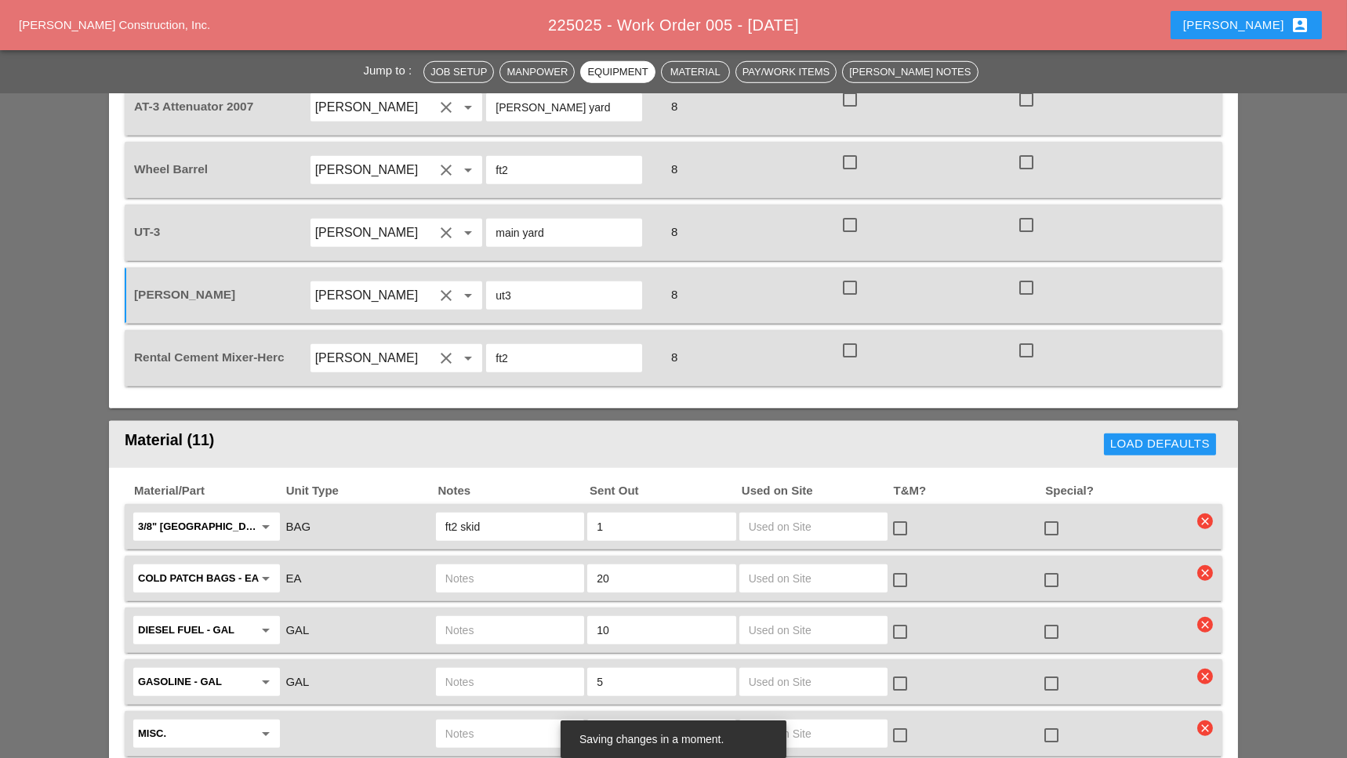
type input "ut3"
click at [469, 566] on input "text" at bounding box center [509, 578] width 129 height 25
type input "loose on ft2"
click at [478, 618] on input "text" at bounding box center [509, 630] width 129 height 25
type input "ut3"
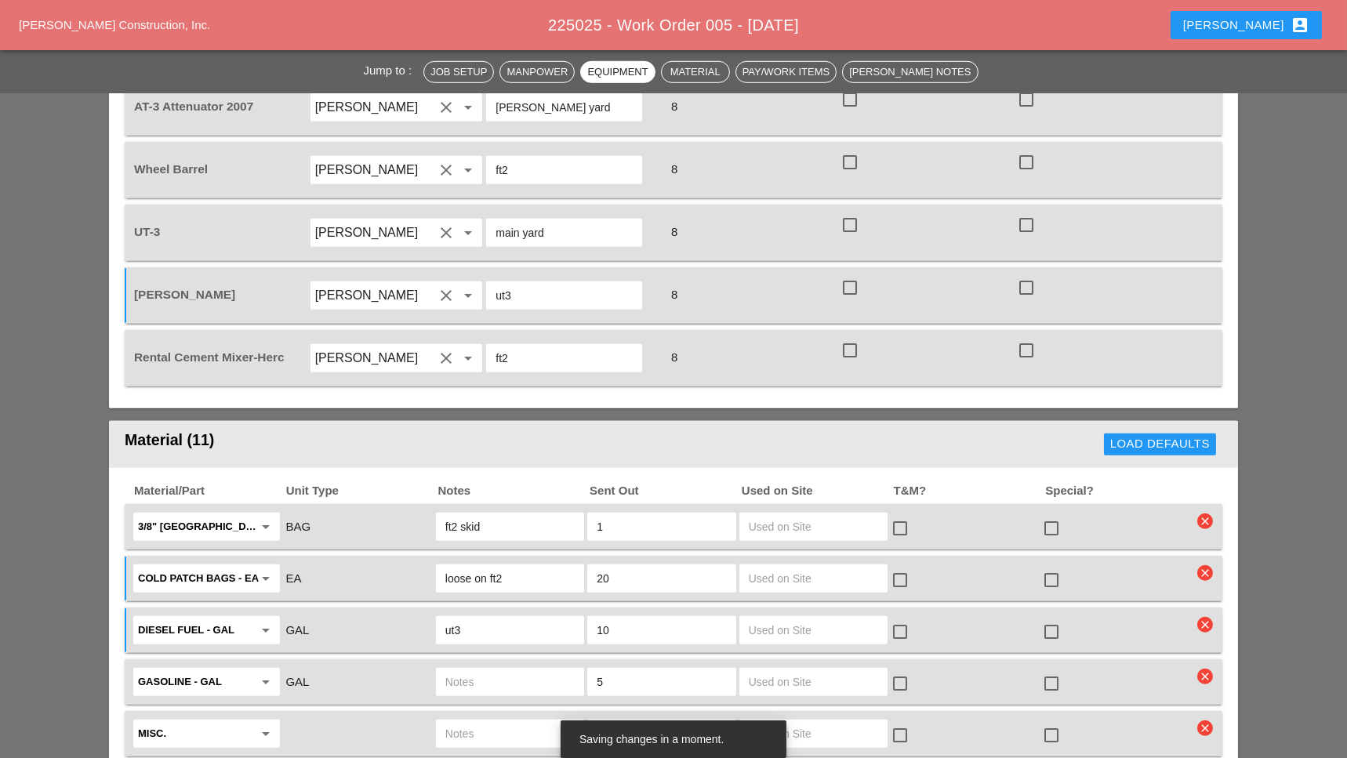
click at [478, 669] on input "text" at bounding box center [509, 681] width 129 height 25
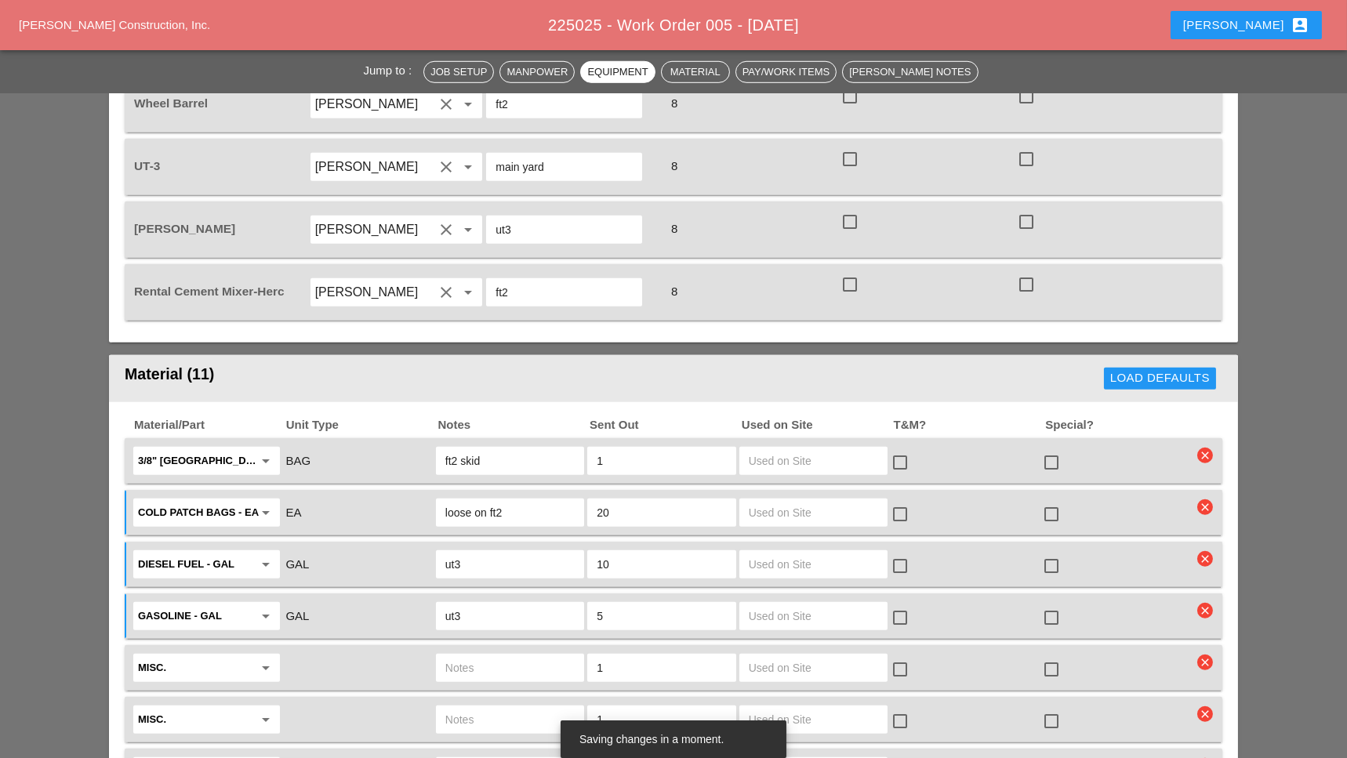
scroll to position [2717, 0]
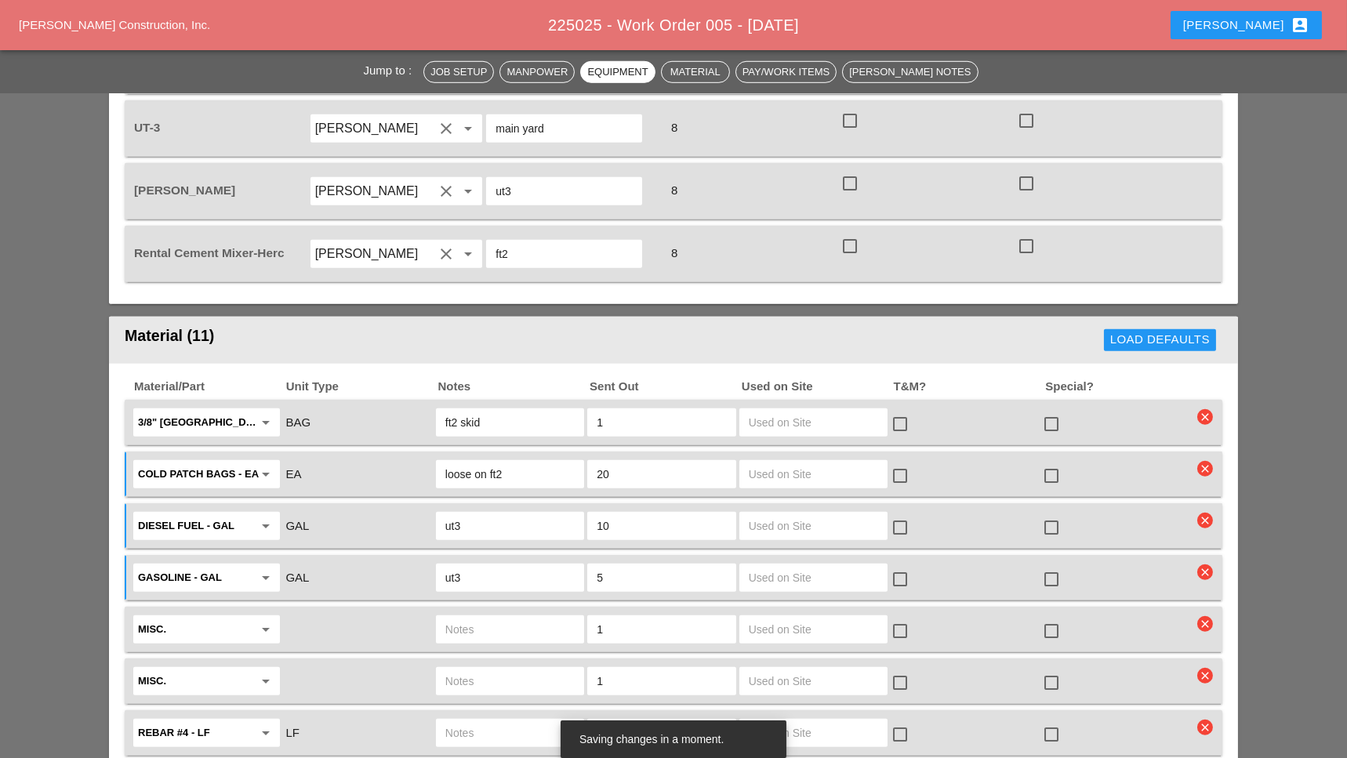
type input "ut3"
click at [458, 617] on input "text" at bounding box center [509, 629] width 129 height 25
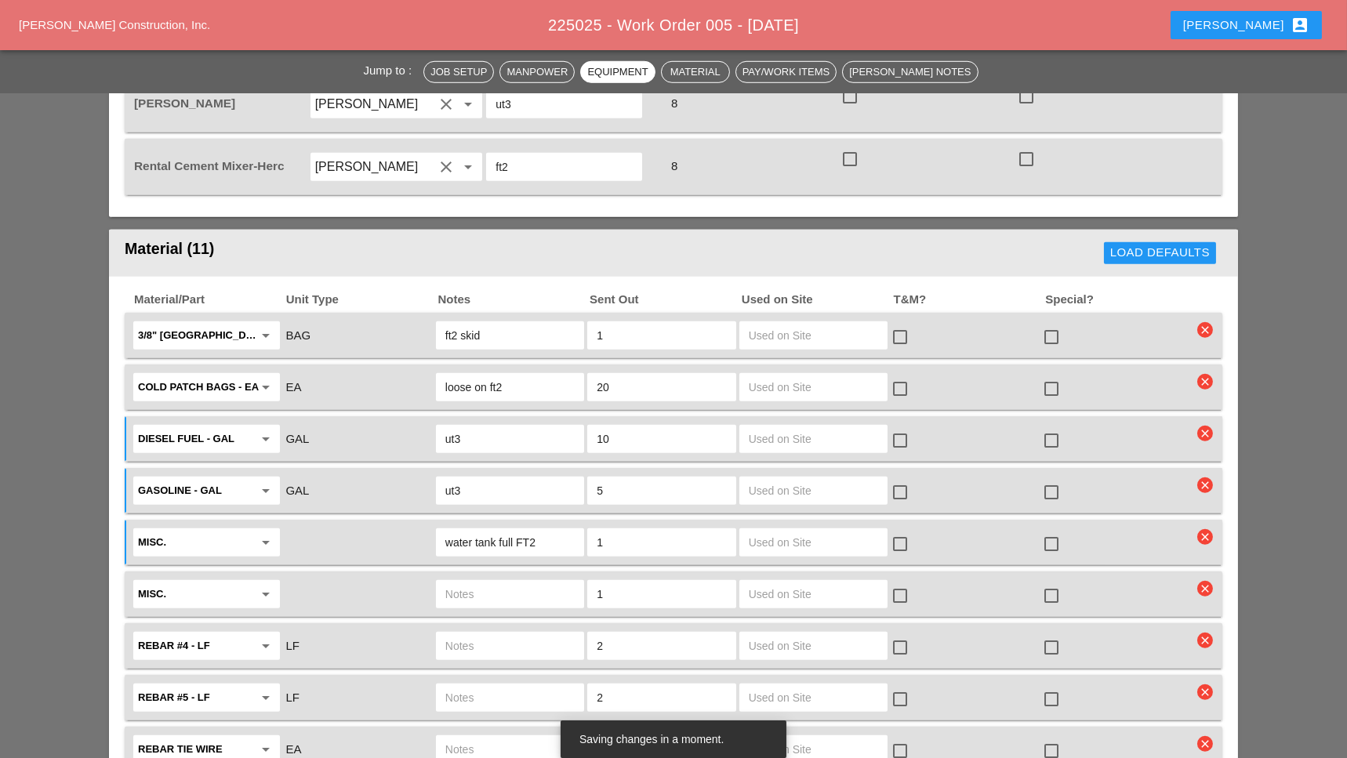
scroll to position [2822, 0]
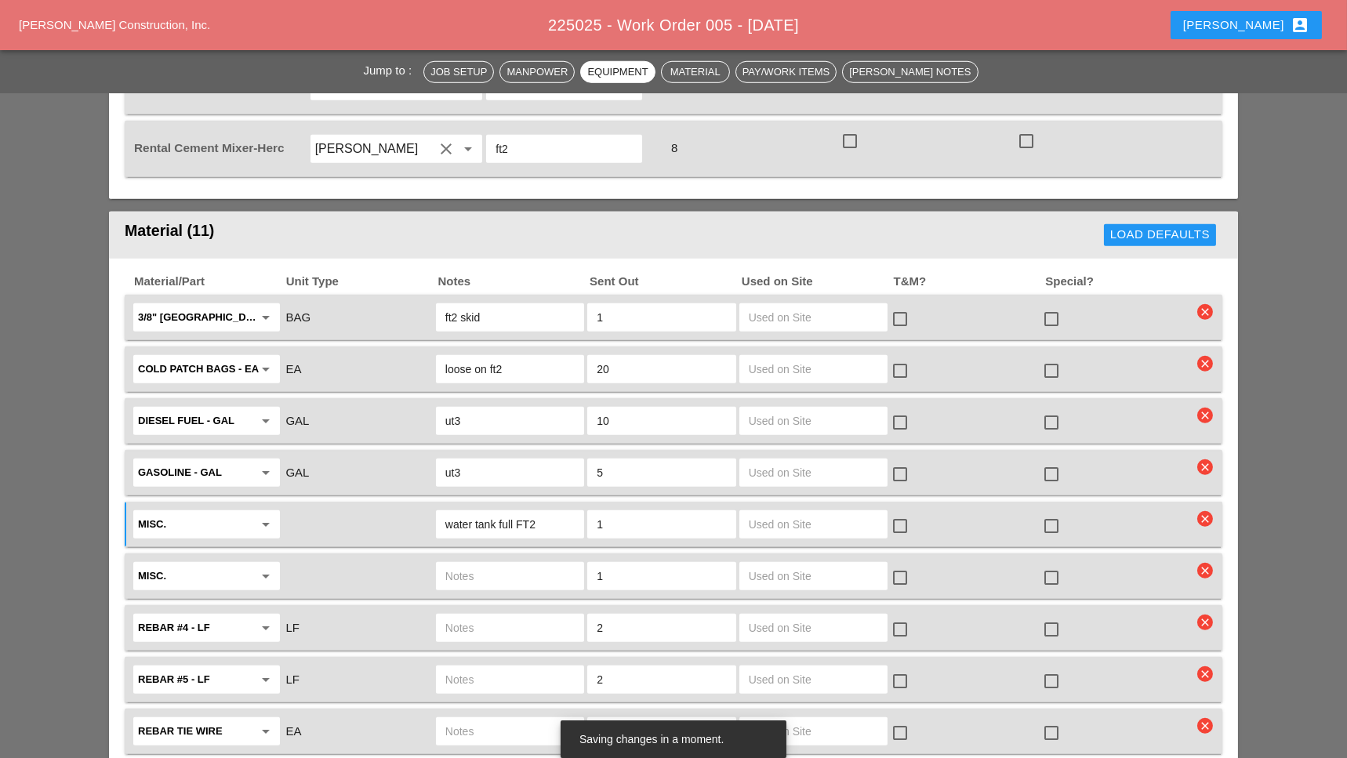
type input "water tank full FT2"
click at [465, 564] on input "text" at bounding box center [509, 576] width 129 height 25
click at [224, 564] on input "Misc." at bounding box center [195, 576] width 115 height 25
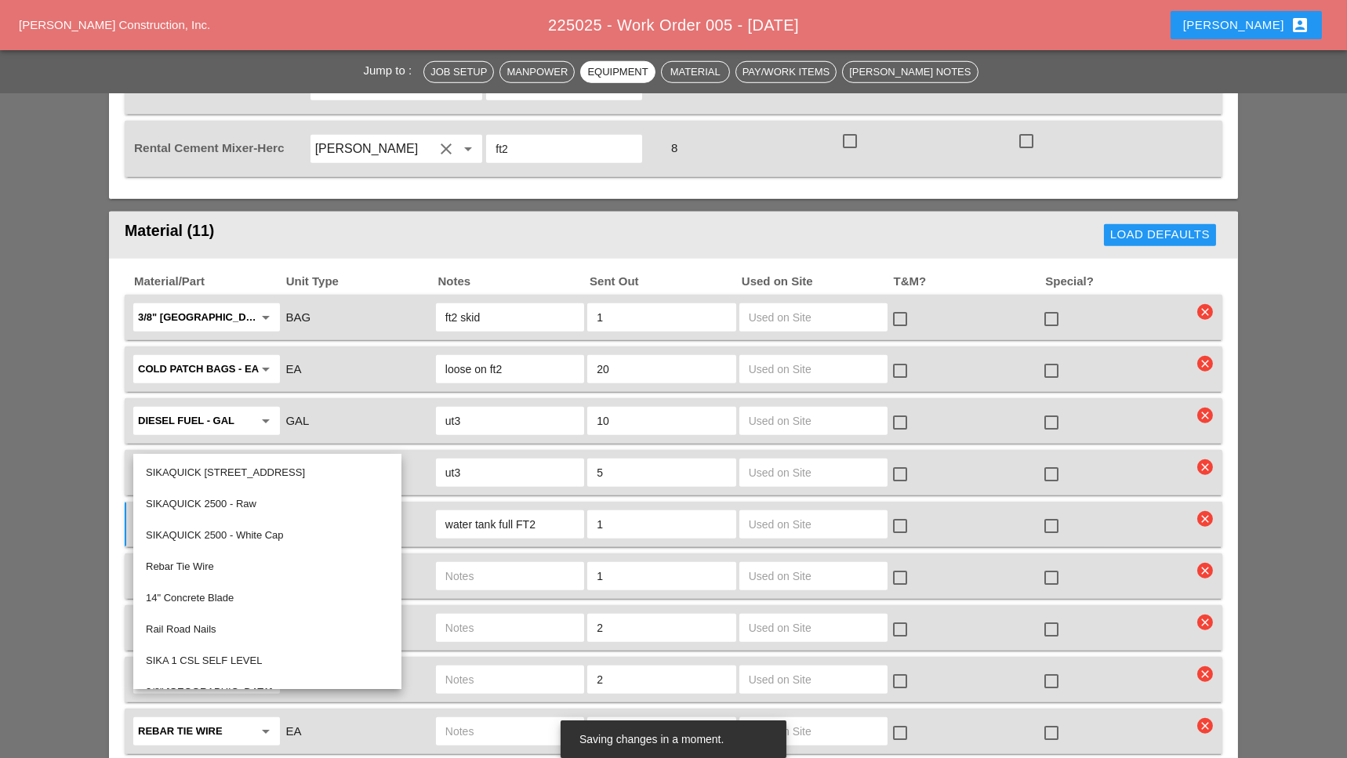
click at [449, 564] on input "text" at bounding box center [509, 576] width 129 height 25
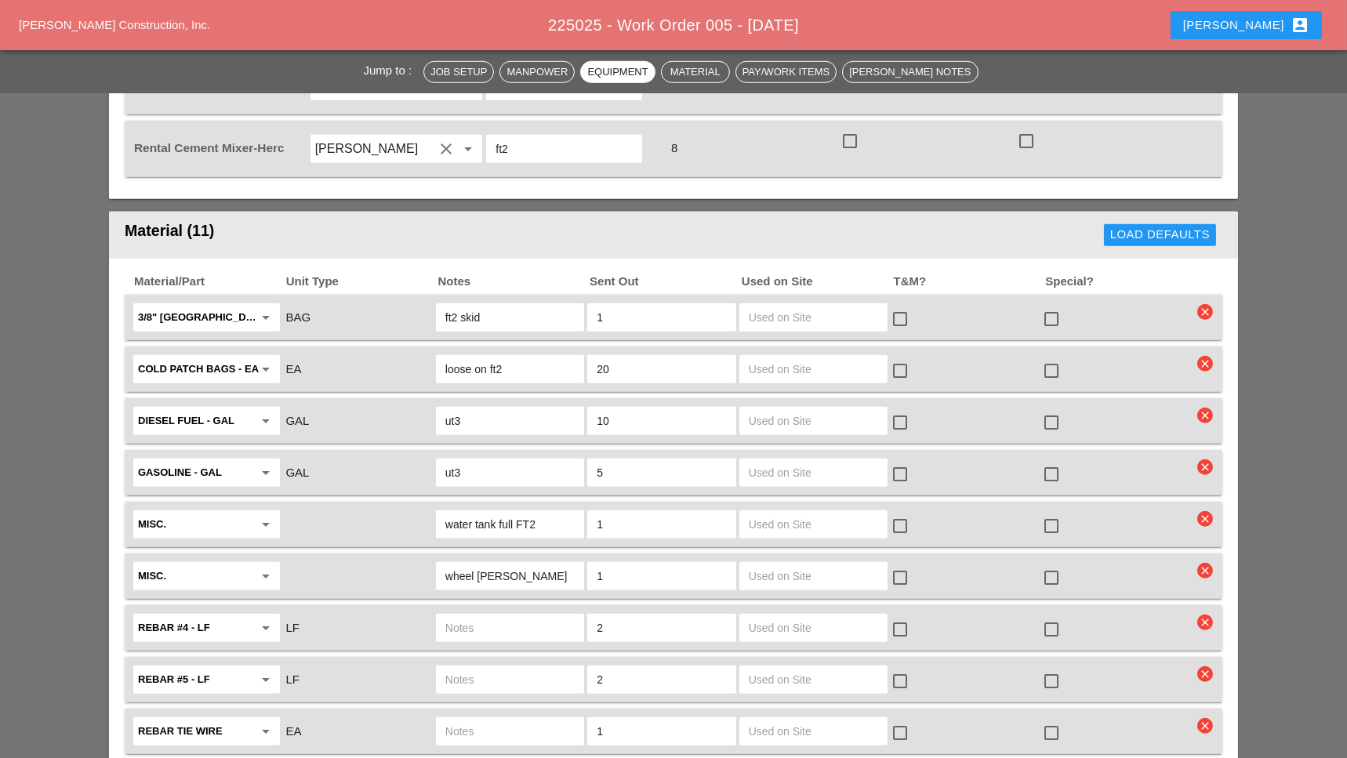
drag, startPoint x: 497, startPoint y: 436, endPoint x: 440, endPoint y: 431, distance: 57.4
click at [441, 562] on div "wheel barrow" at bounding box center [510, 576] width 148 height 28
type input "E"
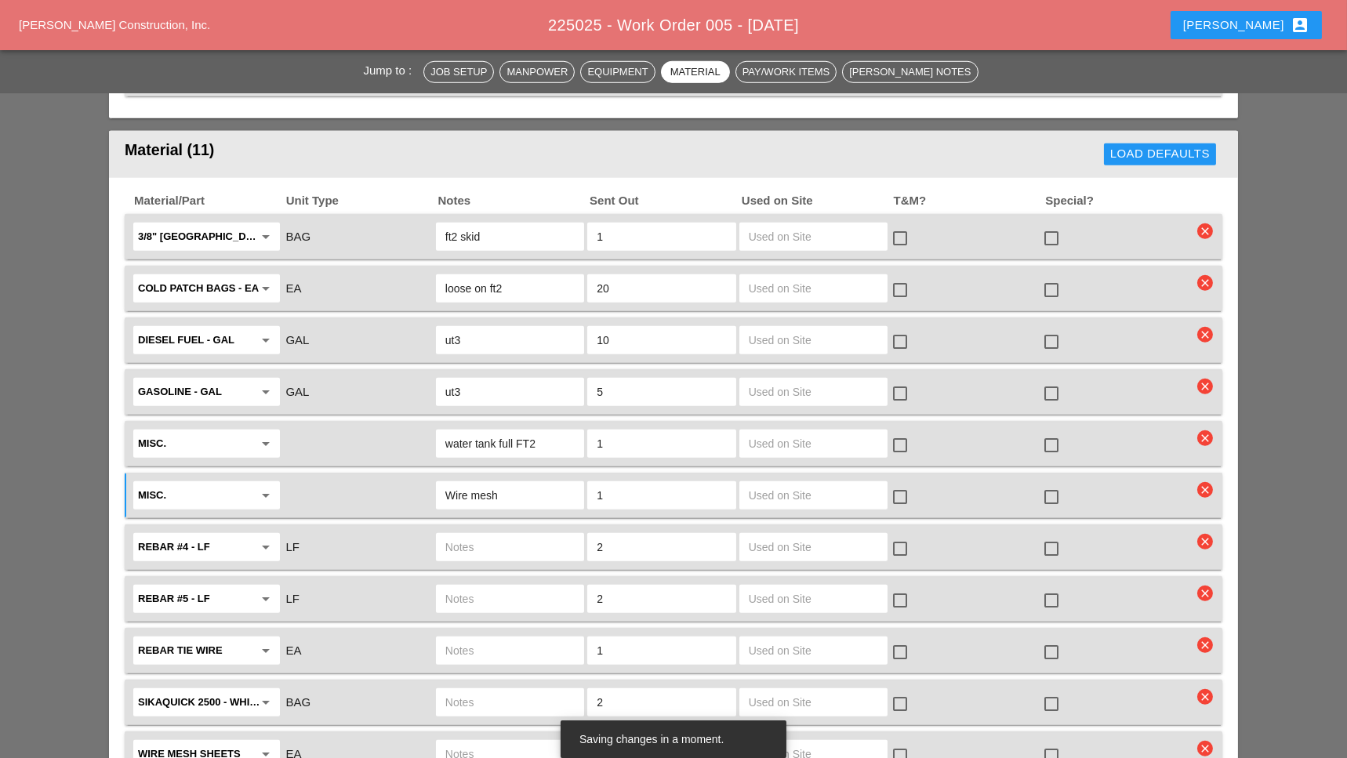
scroll to position [2926, 0]
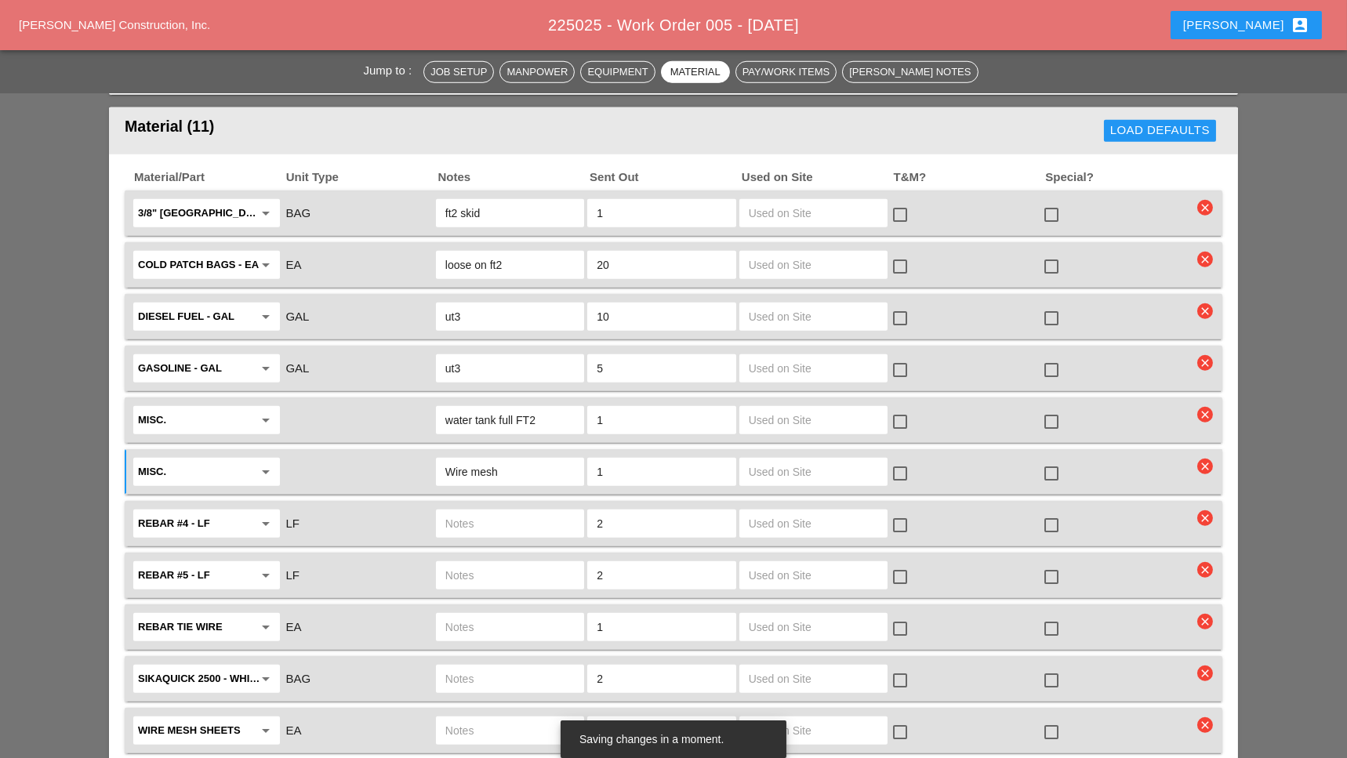
type input "Wire mesh"
click at [466, 511] on input "text" at bounding box center [509, 523] width 129 height 25
type input "ft2"
click at [480, 563] on input "text" at bounding box center [509, 575] width 129 height 25
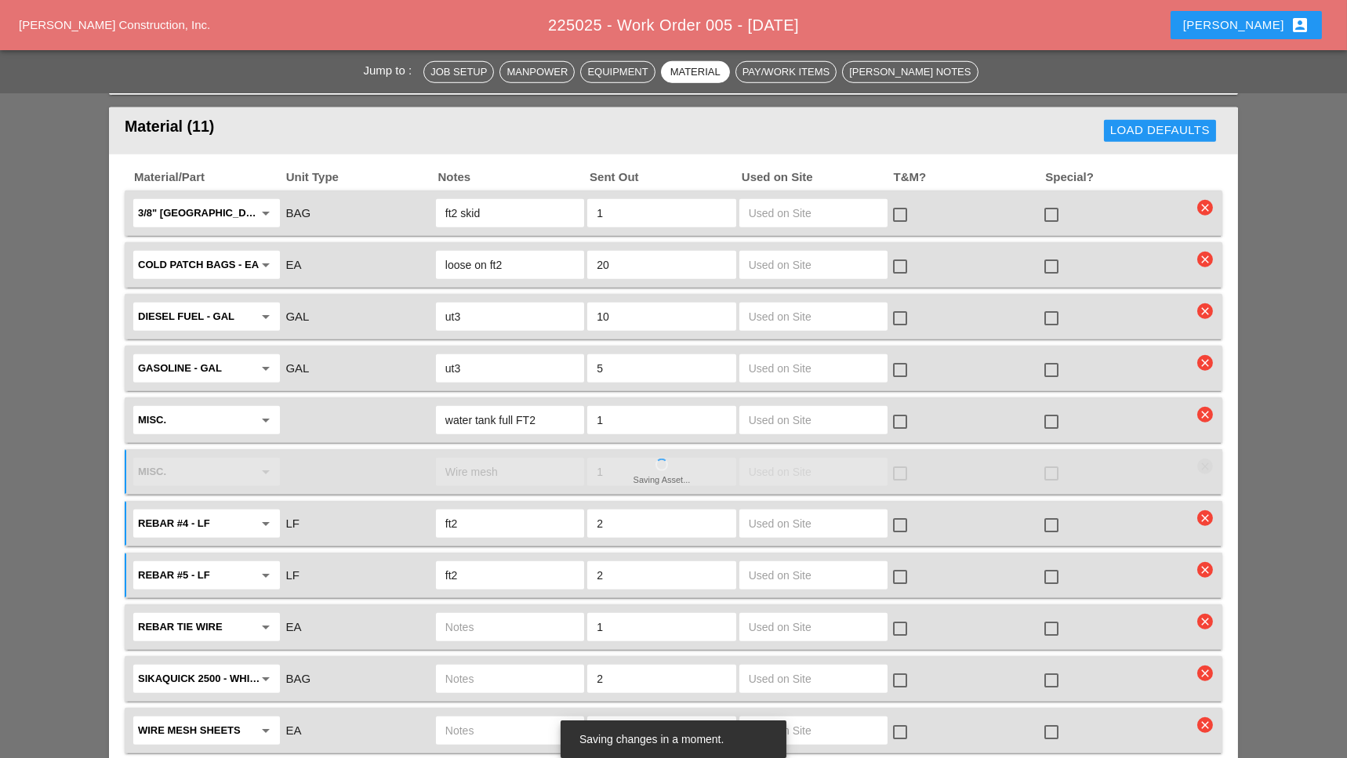
type input "ft2"
click at [474, 615] on input "text" at bounding box center [509, 627] width 129 height 25
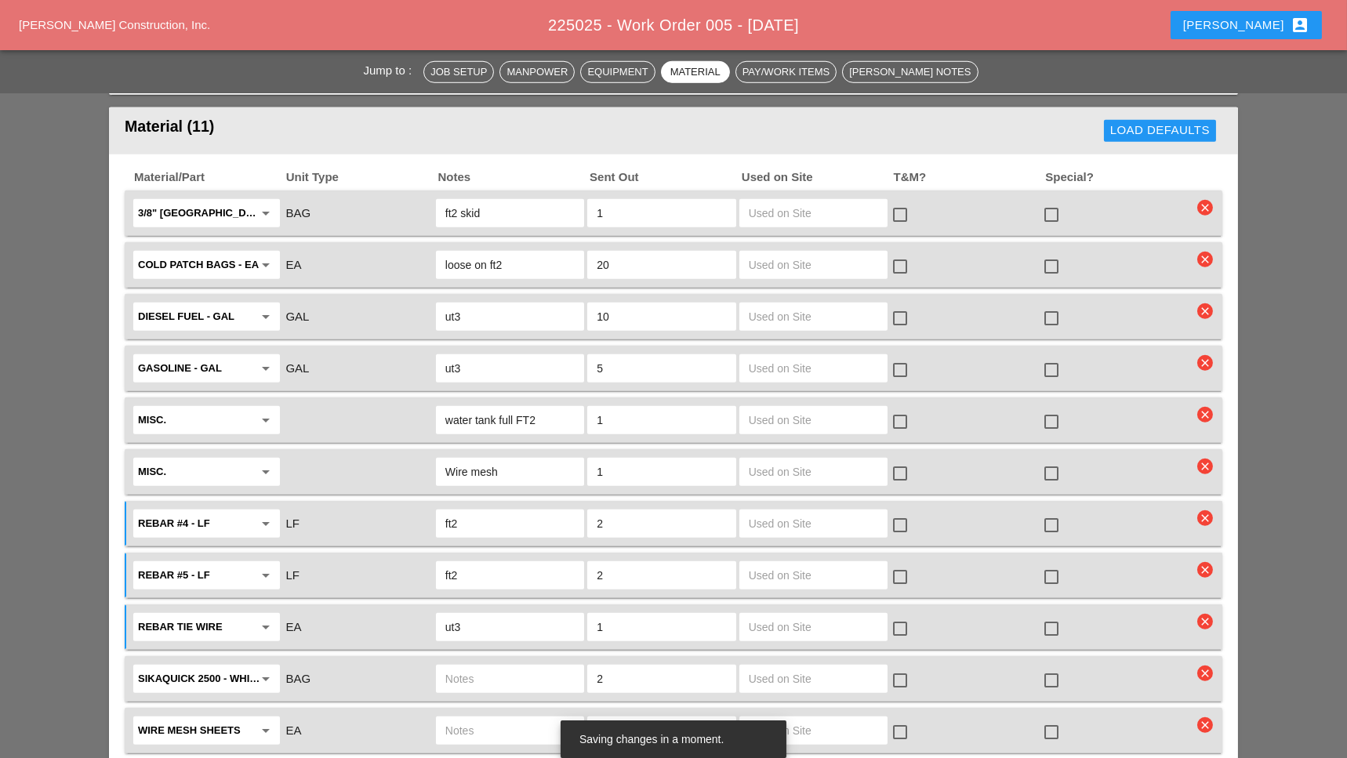
type input "ut3"
click at [480, 666] on input "text" at bounding box center [509, 678] width 129 height 25
type input "ft2 skids"
click at [462, 718] on input "text" at bounding box center [509, 730] width 129 height 25
click at [1205, 449] on div "Misc. arrow_drop_down Wire mesh 1 check_box_outline_blank check_box_outline_bla…" at bounding box center [673, 471] width 1097 height 45
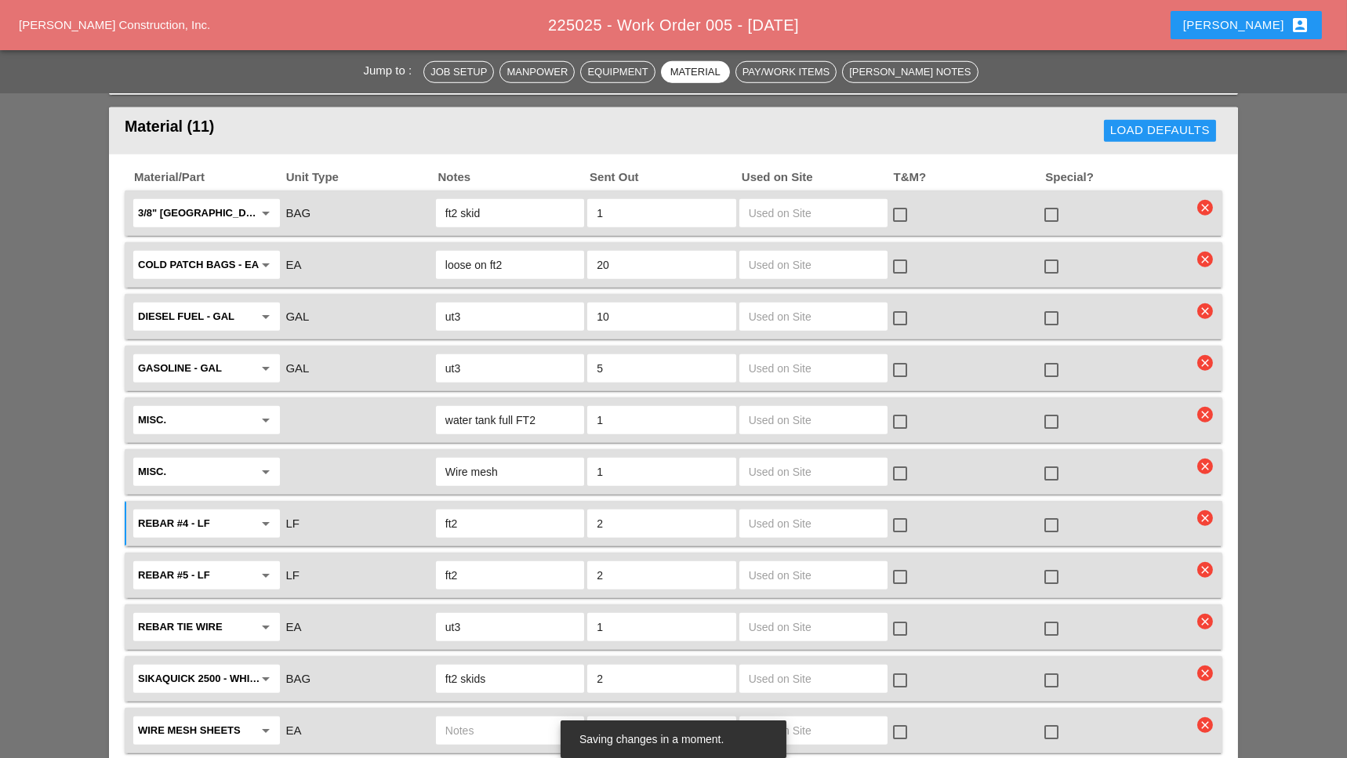
click at [1206, 459] on icon "clear" at bounding box center [1205, 467] width 16 height 16
click at [1188, 295] on div "Are you Sure?" at bounding box center [1205, 294] width 100 height 18
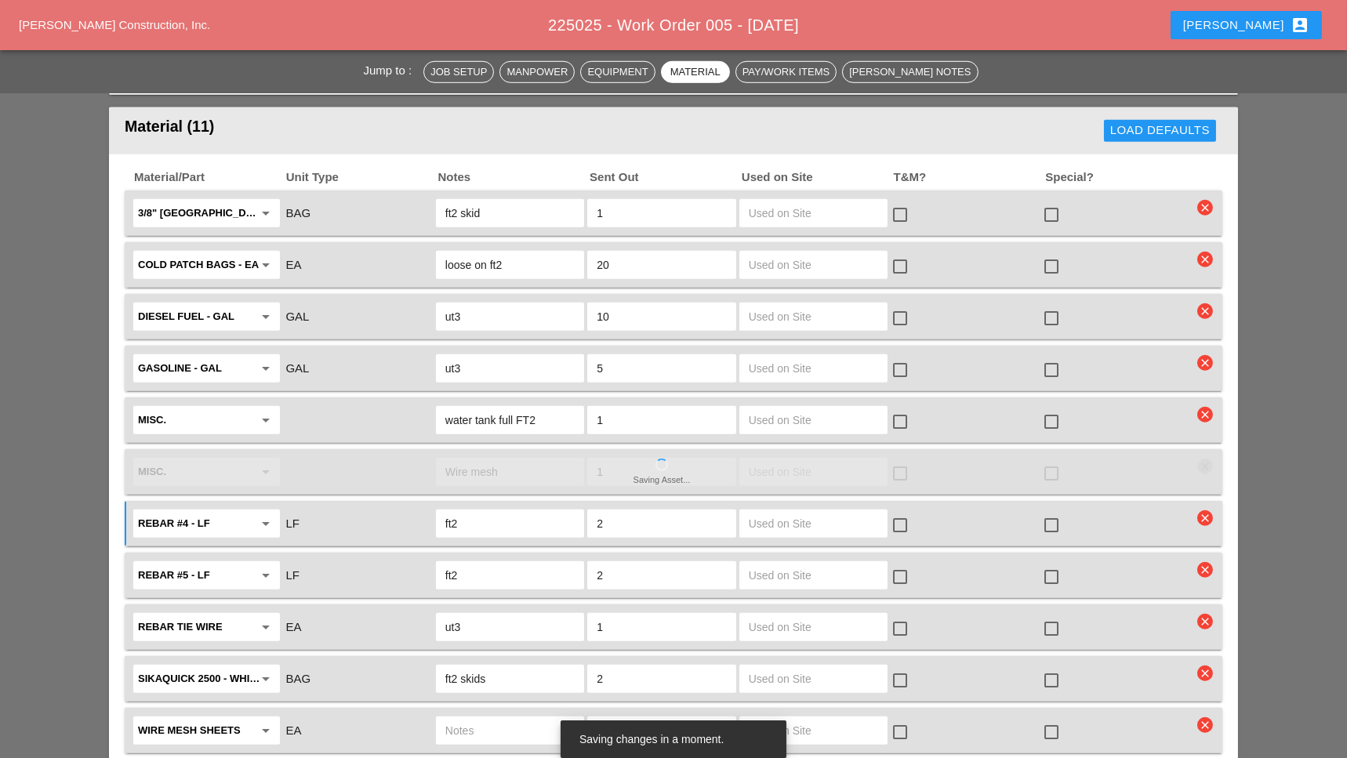
click at [473, 718] on input "text" at bounding box center [509, 730] width 129 height 25
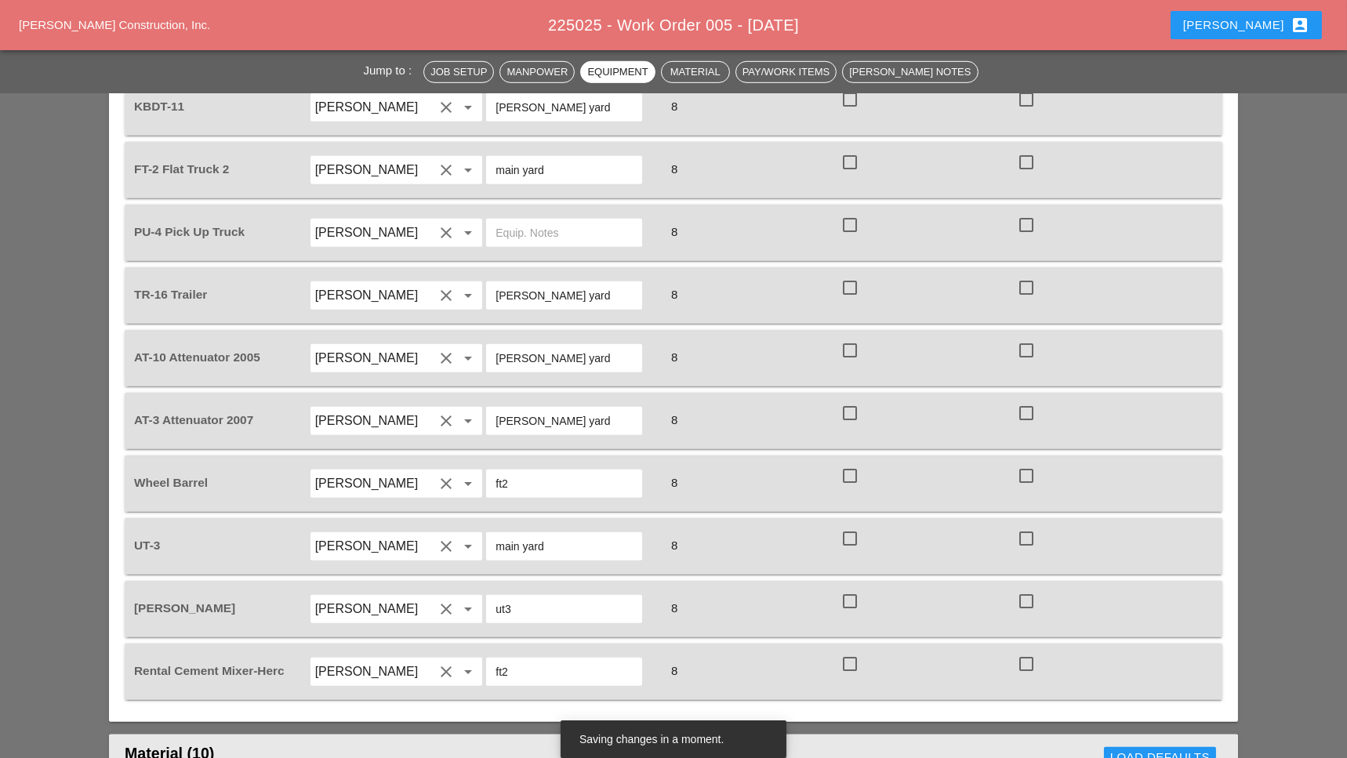
scroll to position [2403, 0]
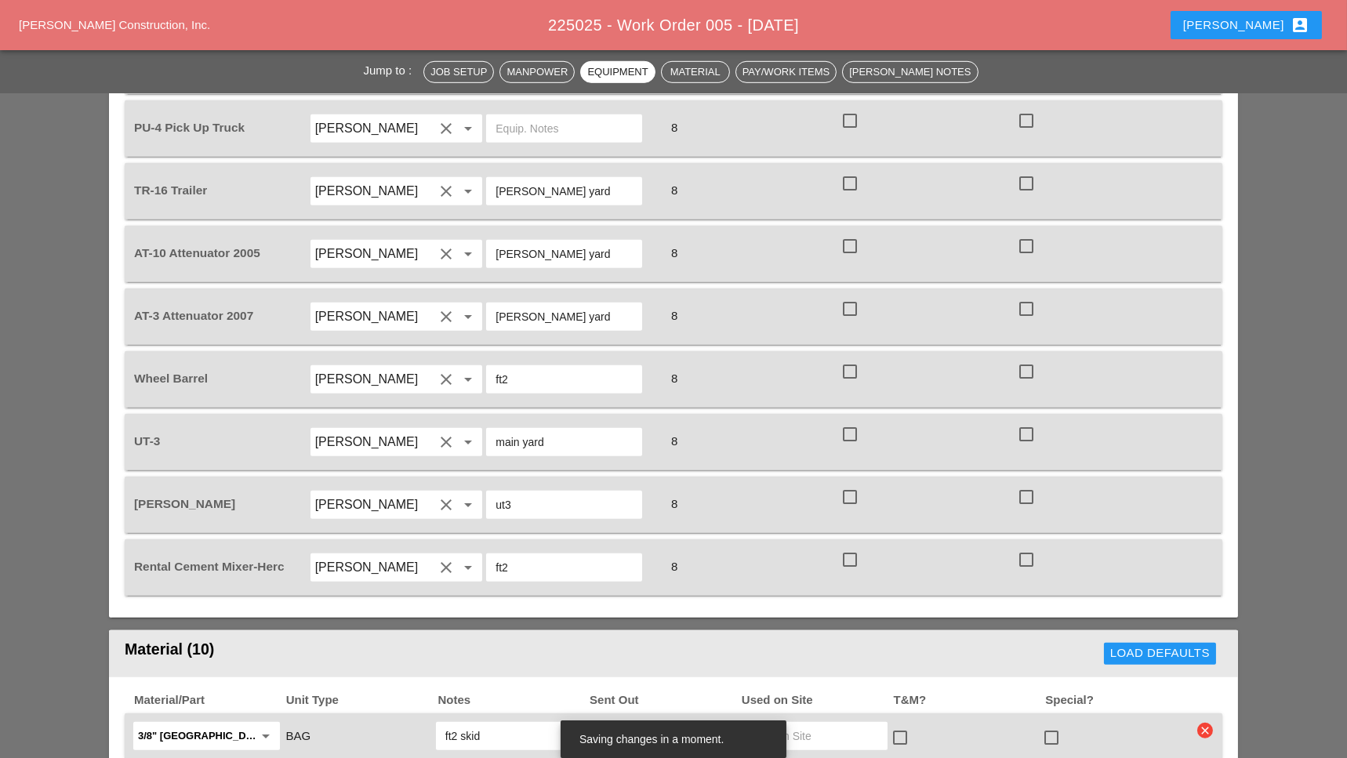
type input "epoxy wire mesh sheets"
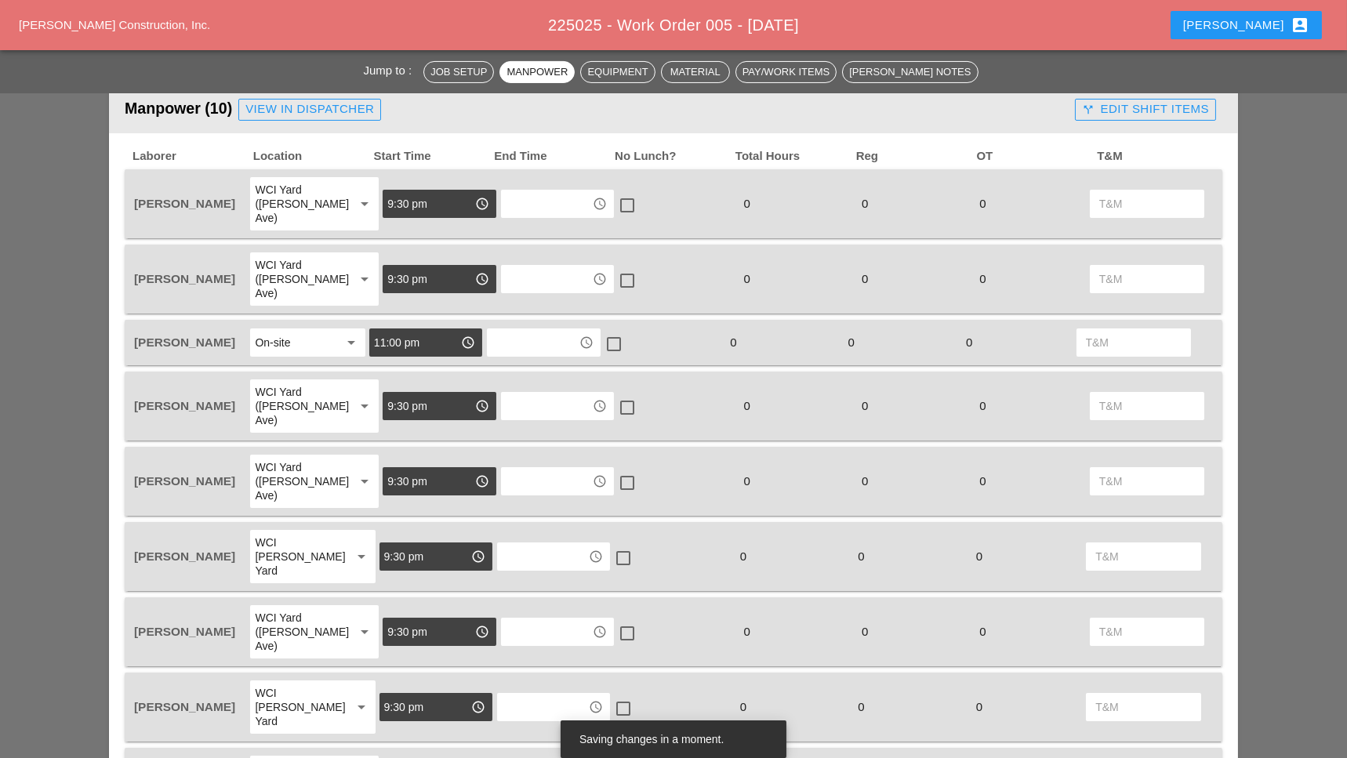
scroll to position [627, 0]
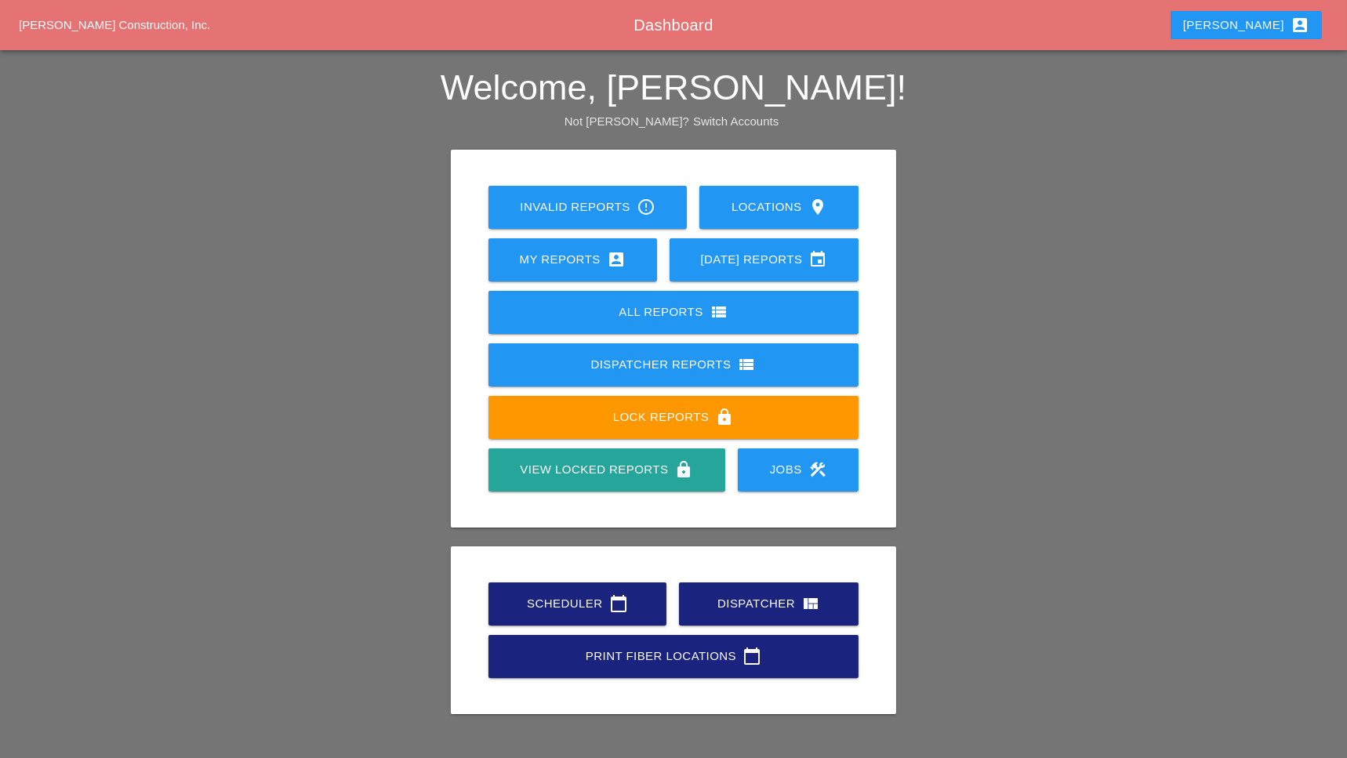
click at [573, 597] on div "Scheduler calendar_today" at bounding box center [577, 603] width 128 height 19
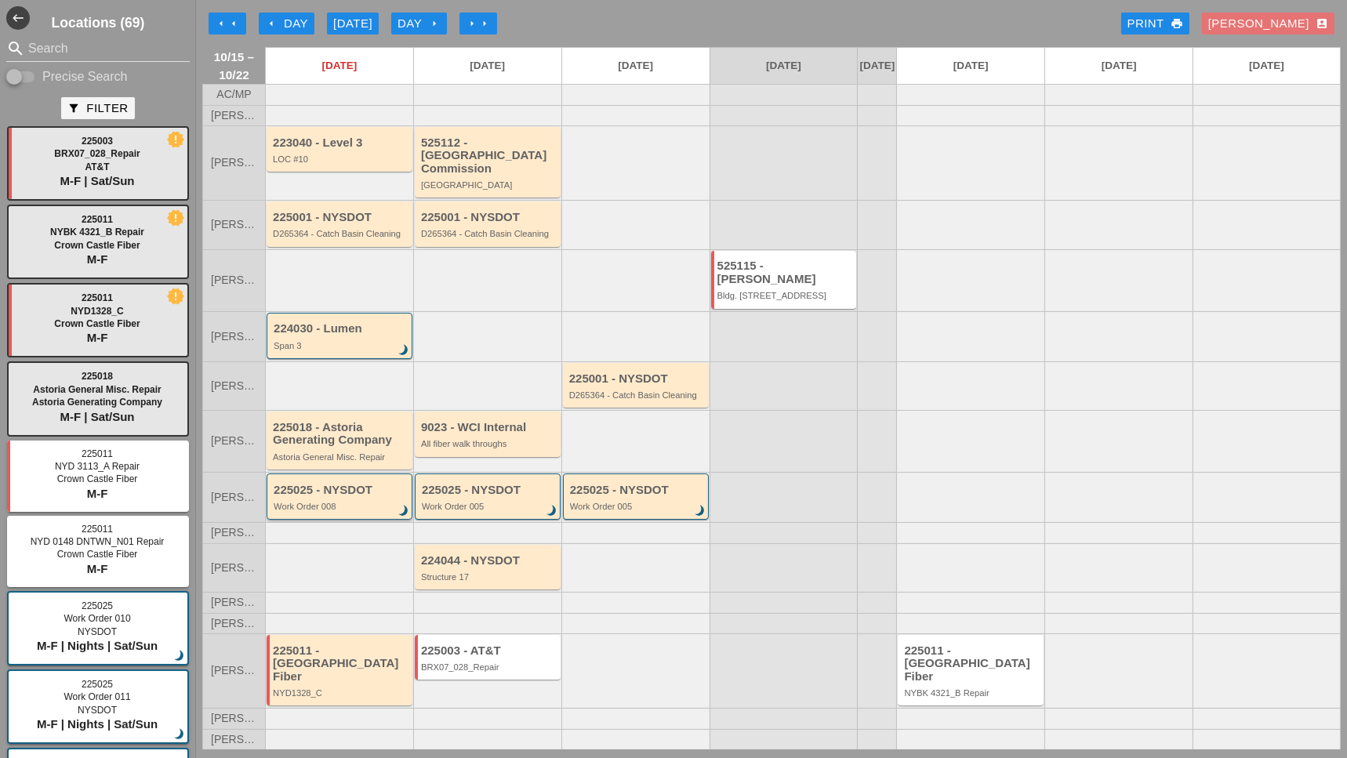
click at [349, 502] on div "Work Order 008" at bounding box center [341, 506] width 134 height 9
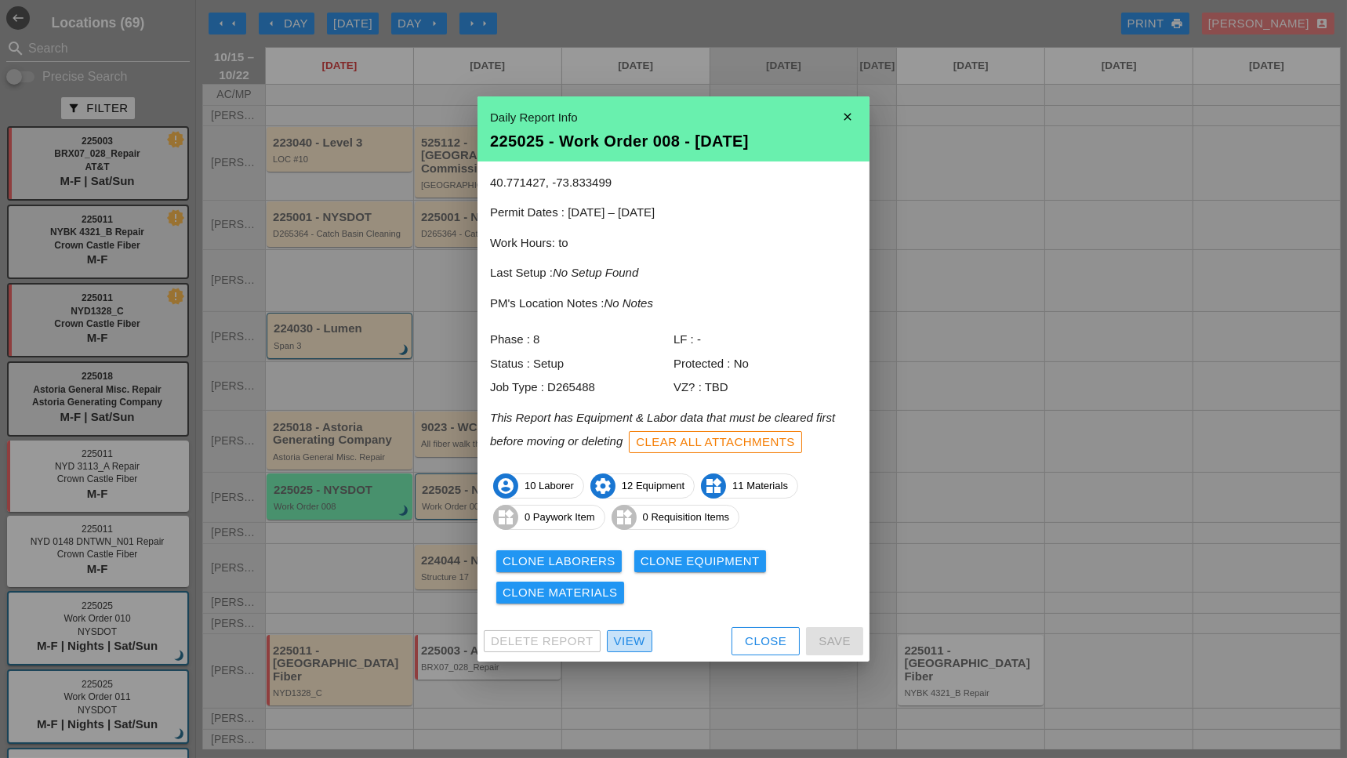
click at [624, 644] on div "View" at bounding box center [629, 642] width 31 height 18
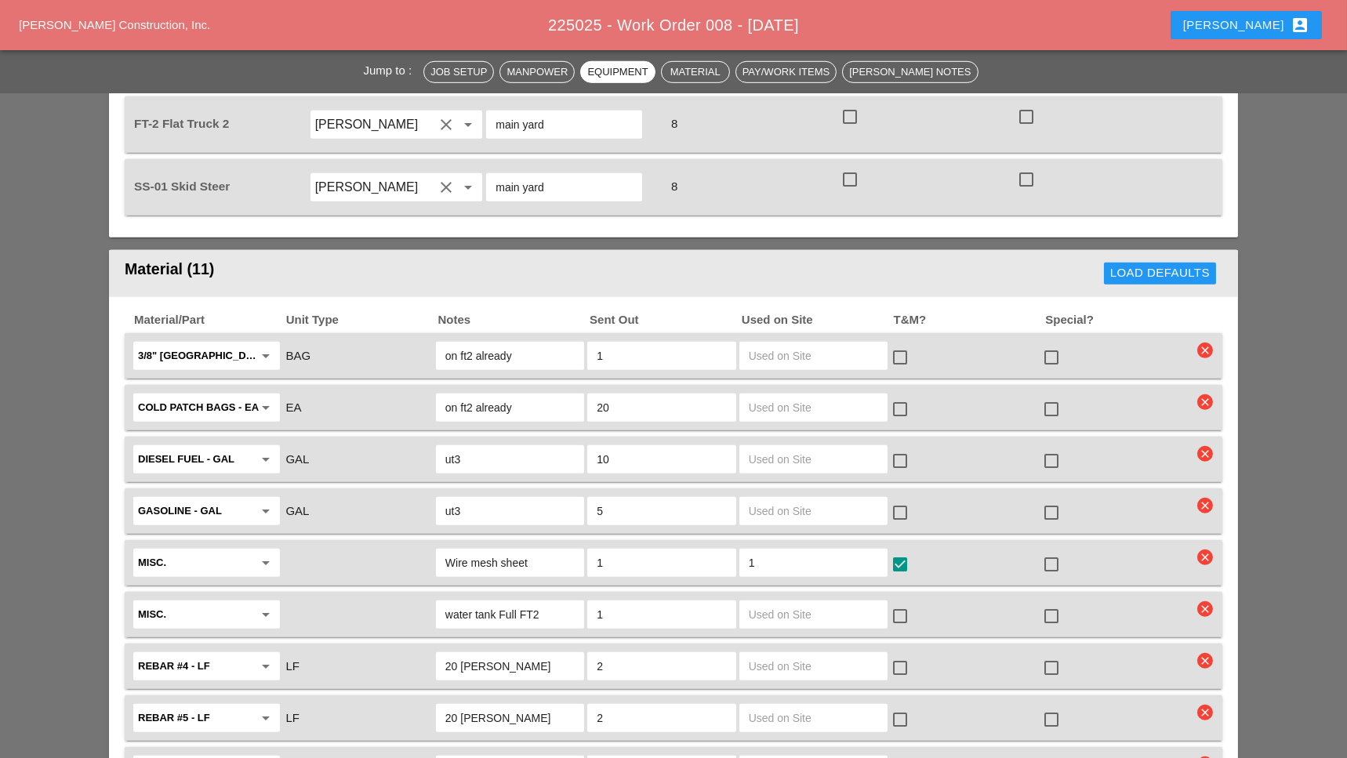
scroll to position [2508, 0]
